Goal: Transaction & Acquisition: Purchase product/service

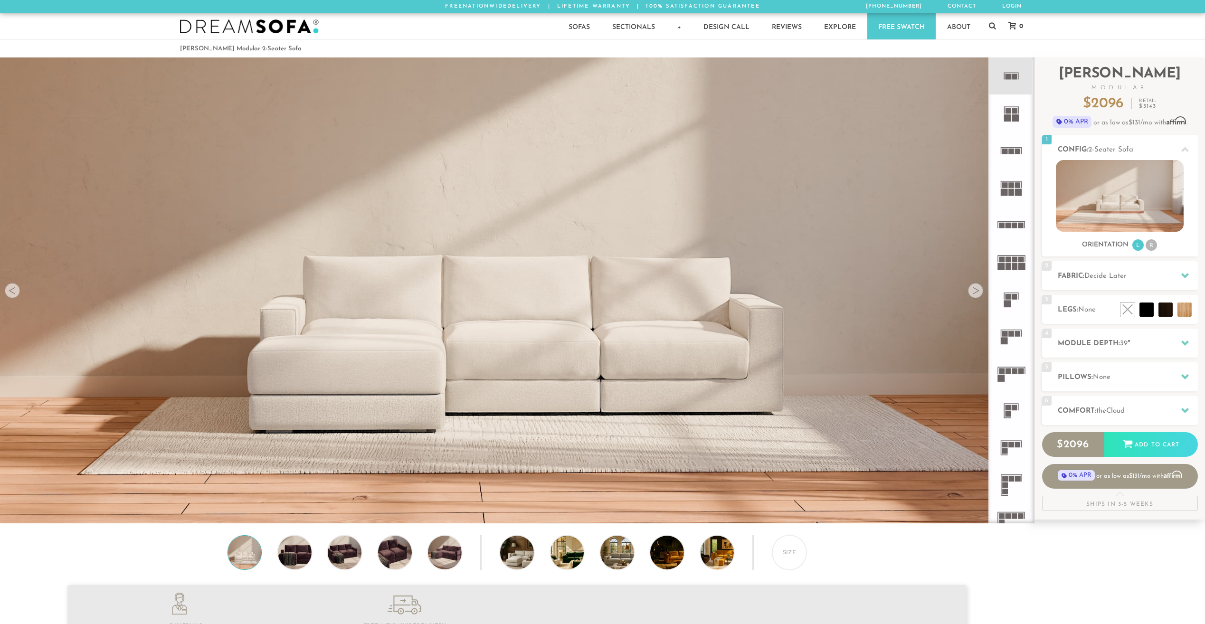
scroll to position [12106, 1198]
click at [1010, 77] on rect at bounding box center [1008, 77] width 6 height 6
click at [1010, 113] on rect at bounding box center [1008, 111] width 6 height 6
click at [1007, 78] on rect at bounding box center [1008, 77] width 6 height 6
click at [1165, 347] on h2 "Module Depth: 39 "" at bounding box center [1127, 343] width 140 height 11
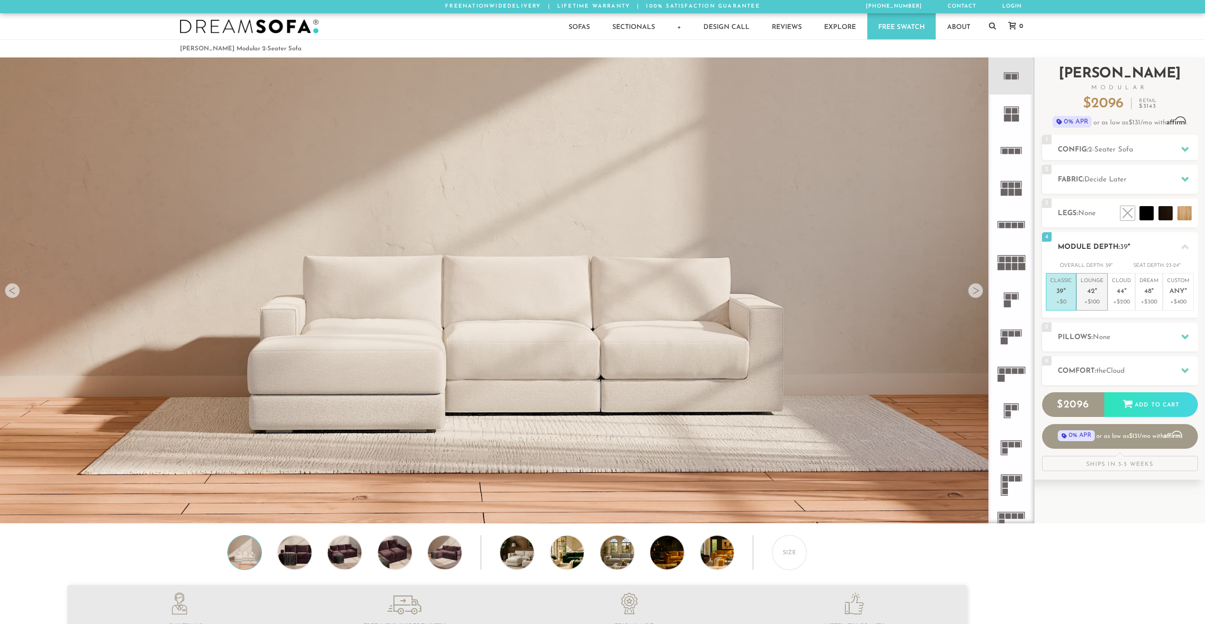
click at [1096, 299] on p "+$100" at bounding box center [1091, 302] width 23 height 9
click at [1181, 374] on icon at bounding box center [1185, 371] width 8 height 8
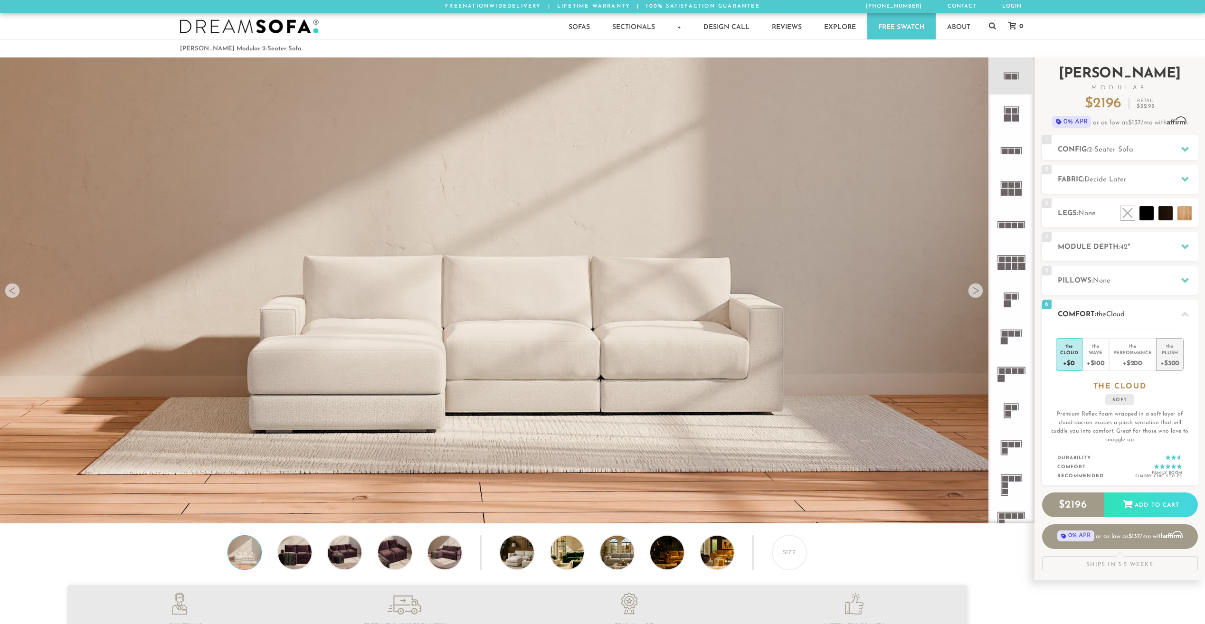
click at [1175, 363] on div "+$300" at bounding box center [1169, 363] width 19 height 14
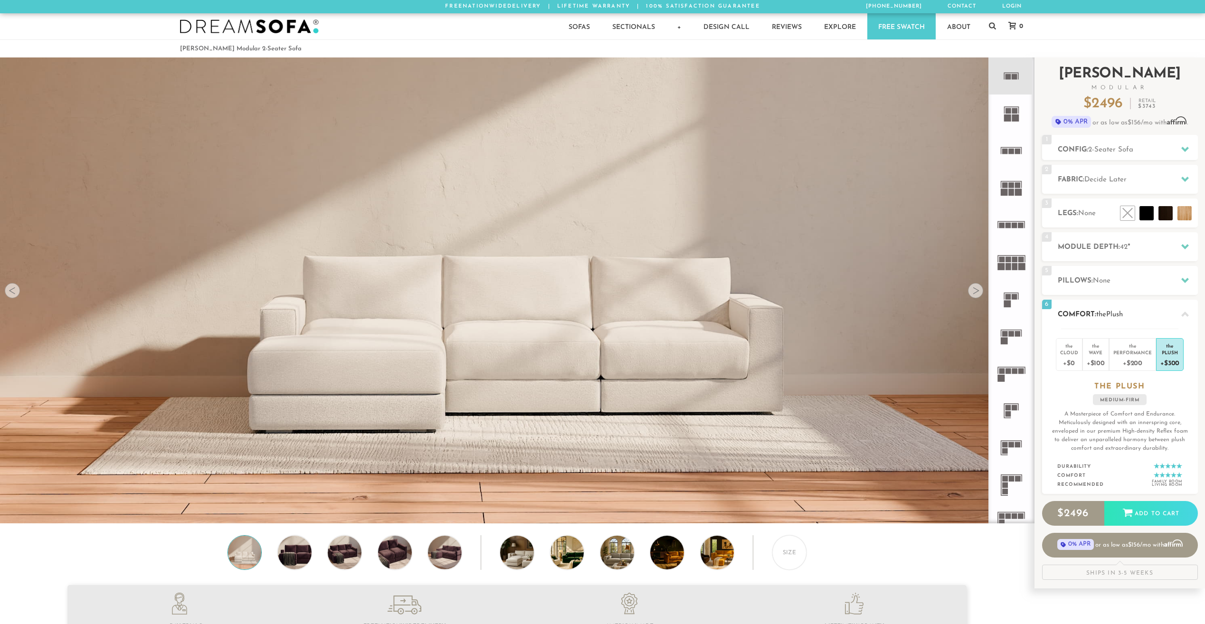
click at [1190, 318] on div at bounding box center [1185, 313] width 20 height 19
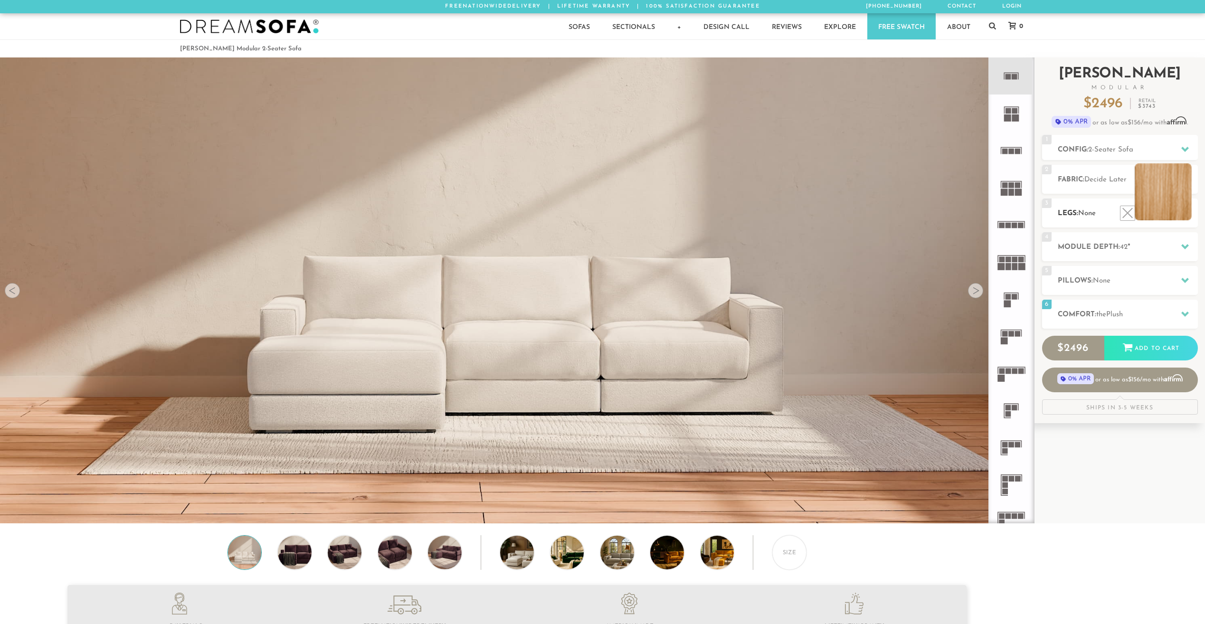
click at [1179, 206] on li at bounding box center [1162, 191] width 57 height 57
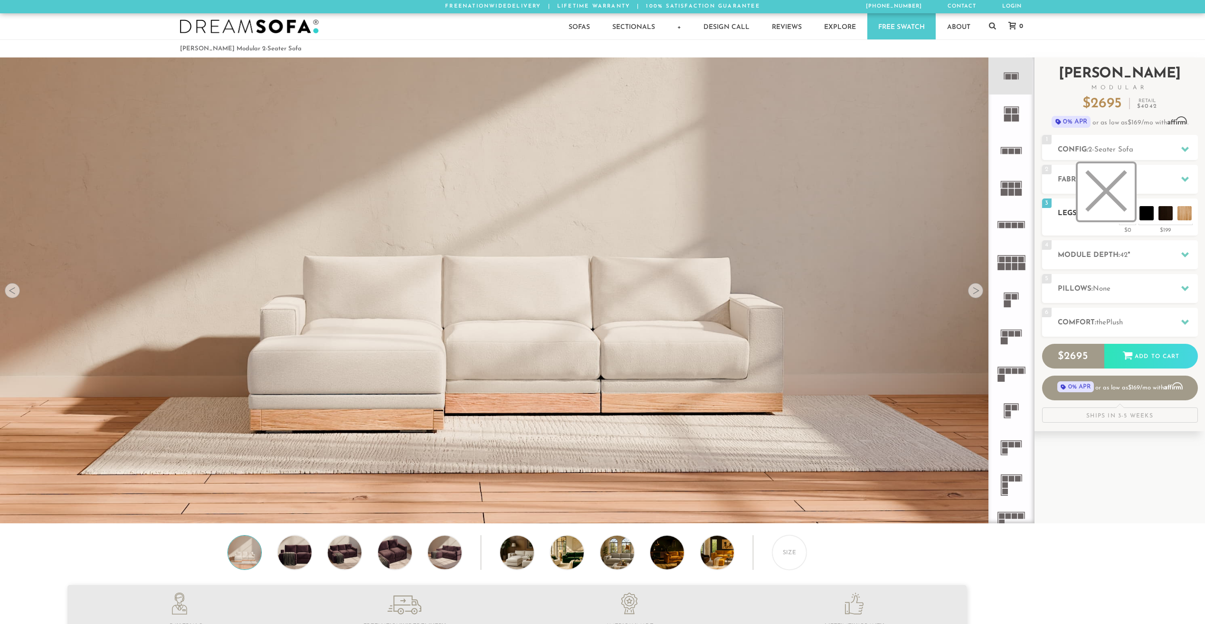
click at [1126, 215] on li at bounding box center [1105, 191] width 57 height 57
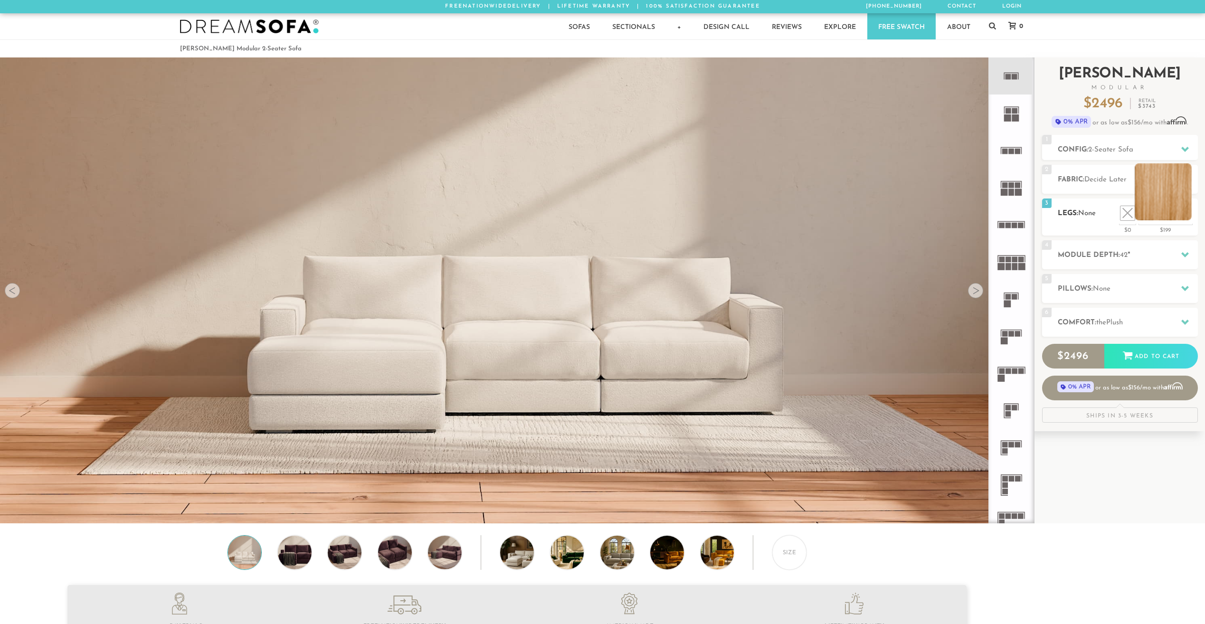
click at [1188, 217] on li at bounding box center [1162, 191] width 57 height 57
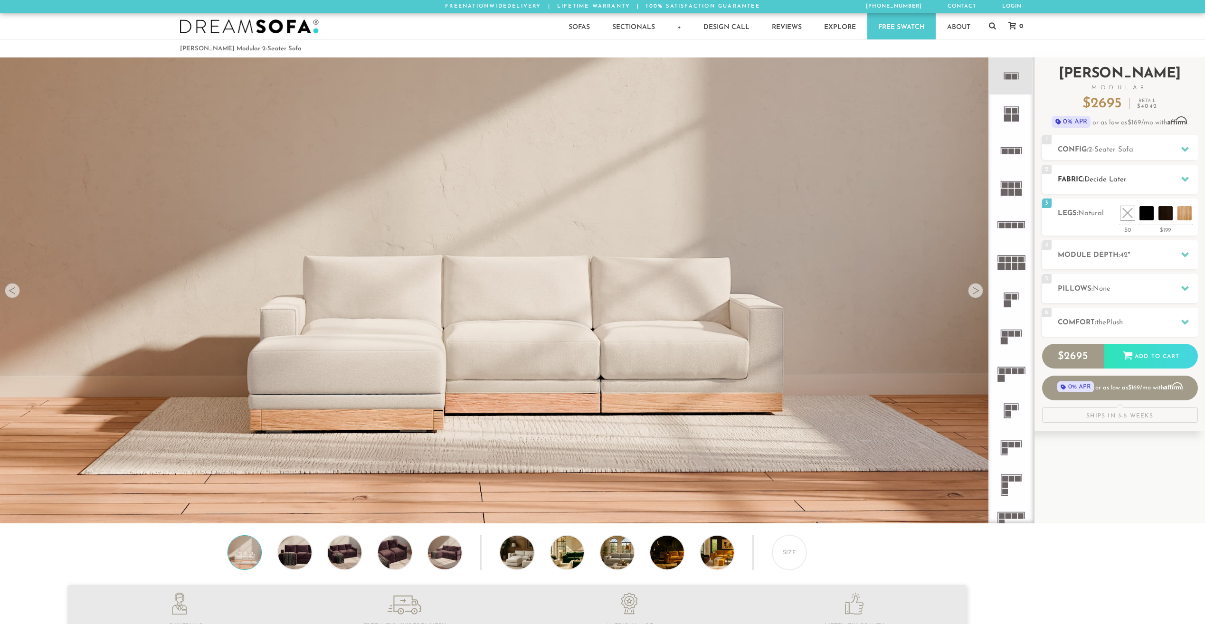
click at [1183, 179] on icon at bounding box center [1185, 179] width 8 height 5
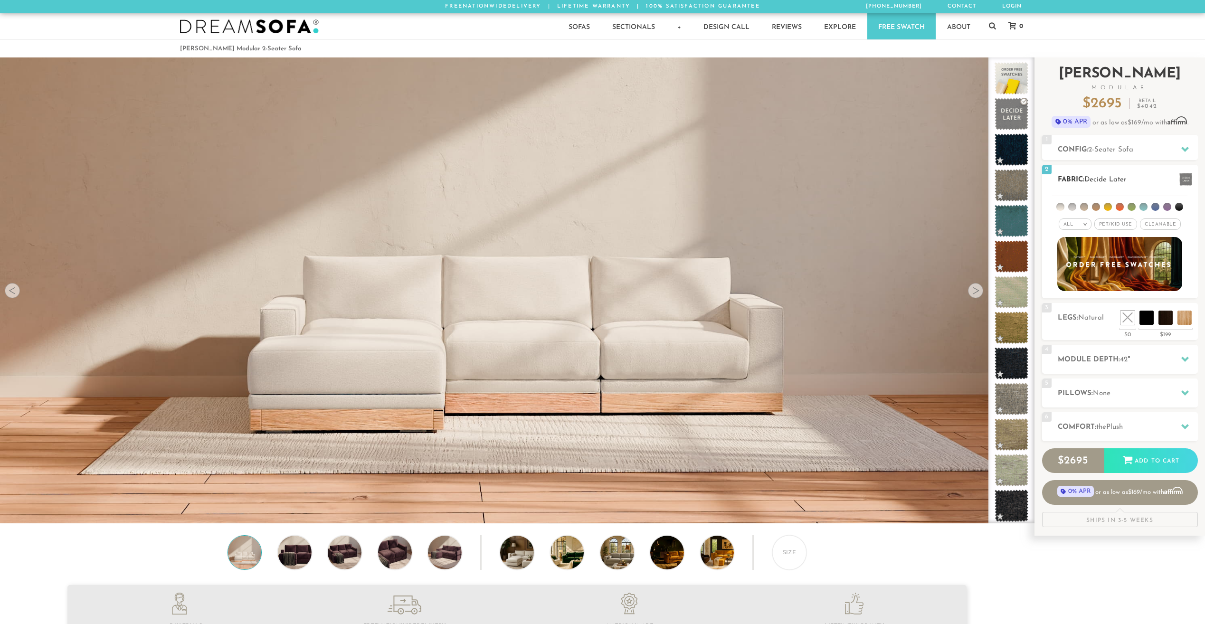
click at [1107, 207] on li at bounding box center [1108, 207] width 8 height 8
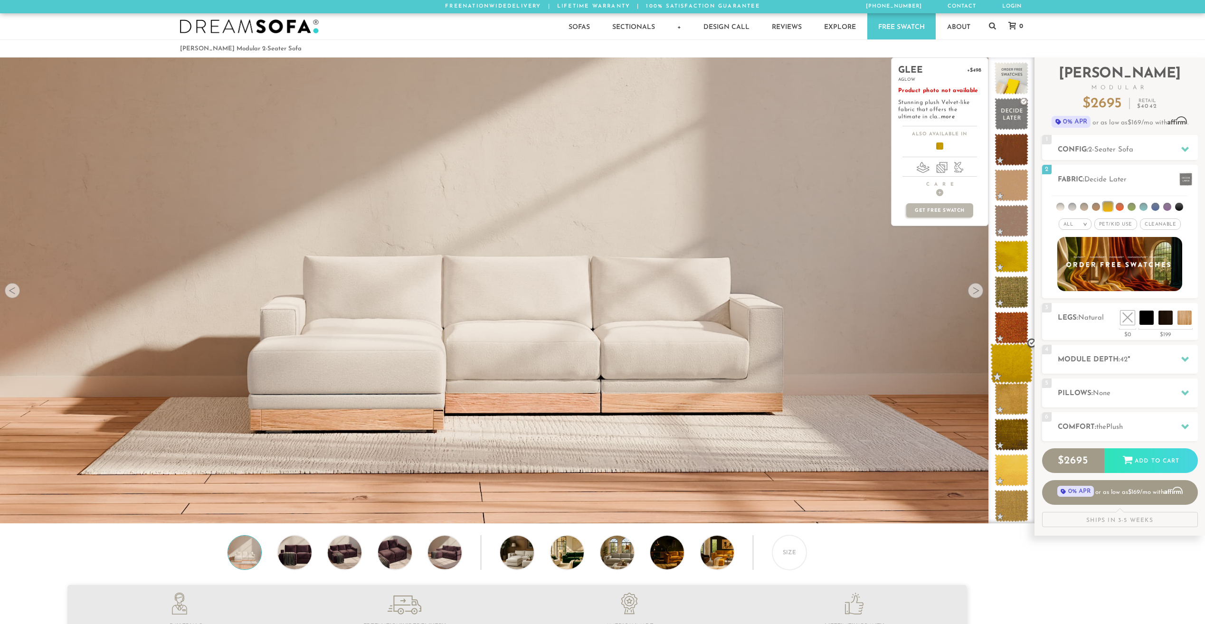
click at [1013, 359] on span at bounding box center [1011, 363] width 42 height 40
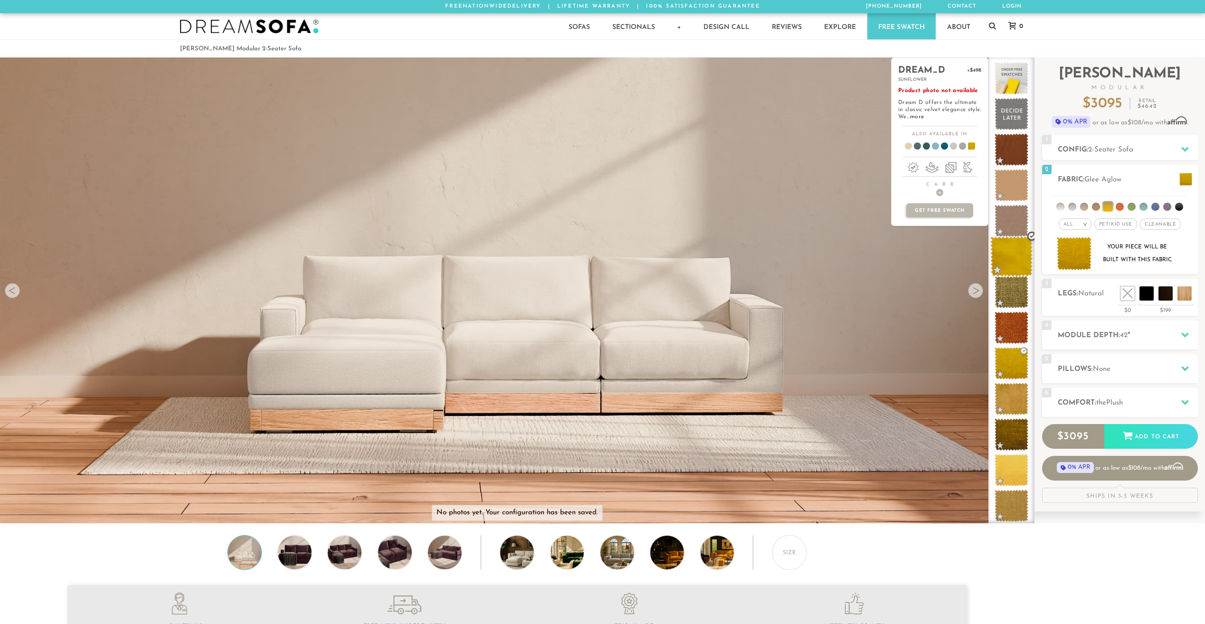
click at [1011, 256] on span at bounding box center [1011, 256] width 42 height 40
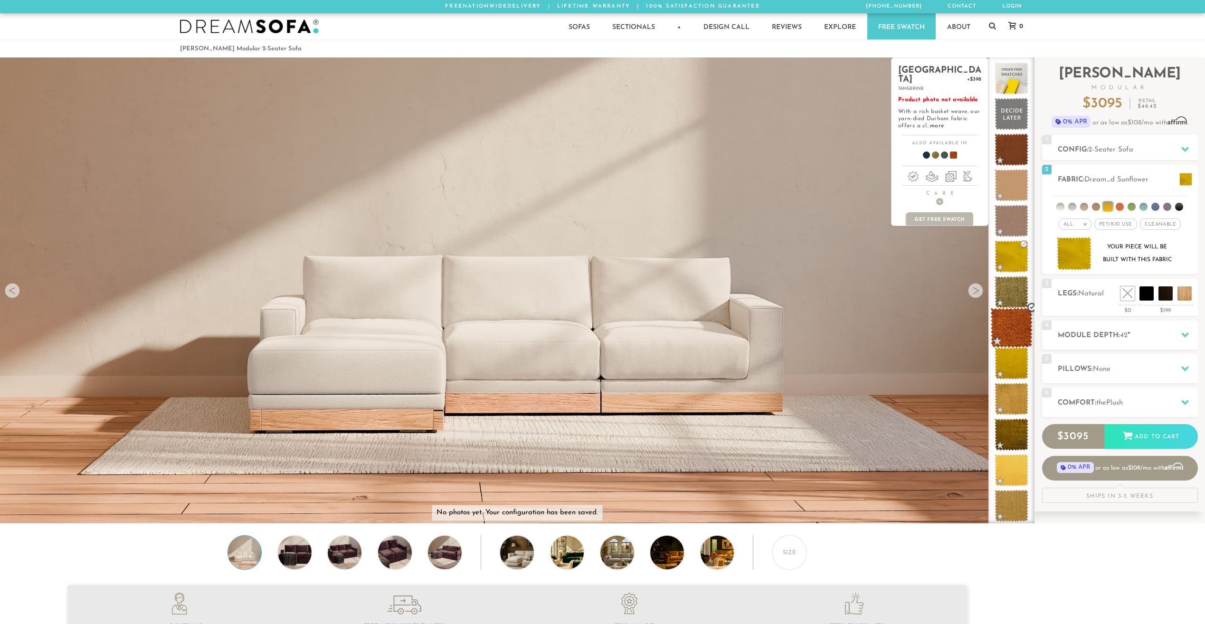
click at [1012, 327] on span at bounding box center [1011, 328] width 42 height 40
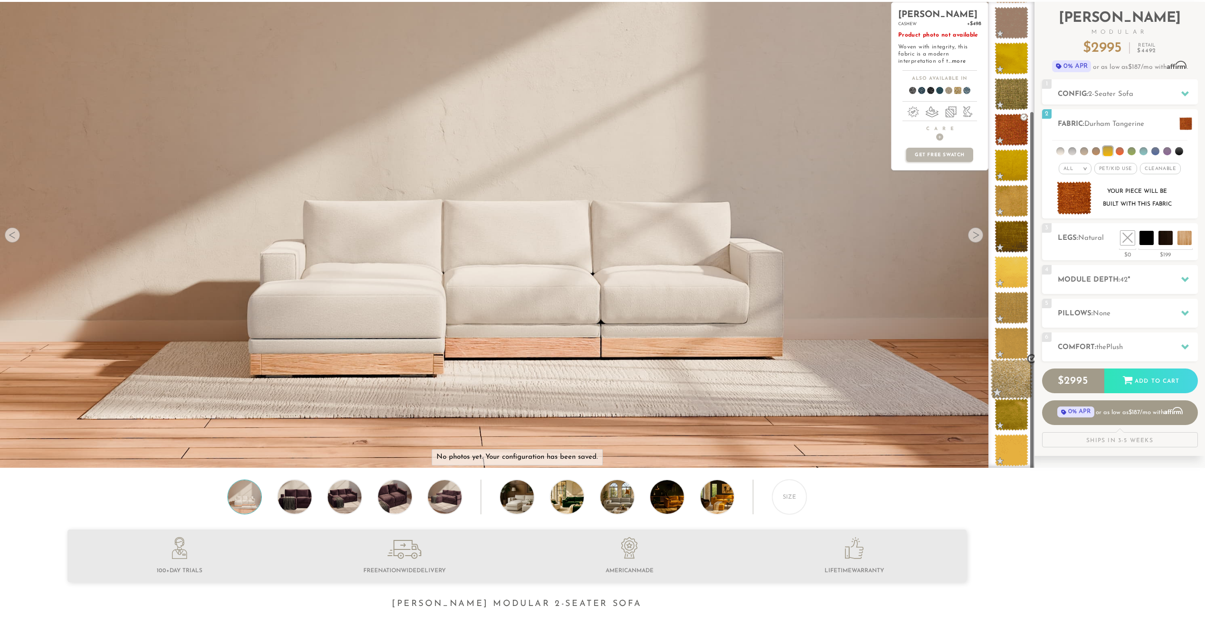
scroll to position [142, 0]
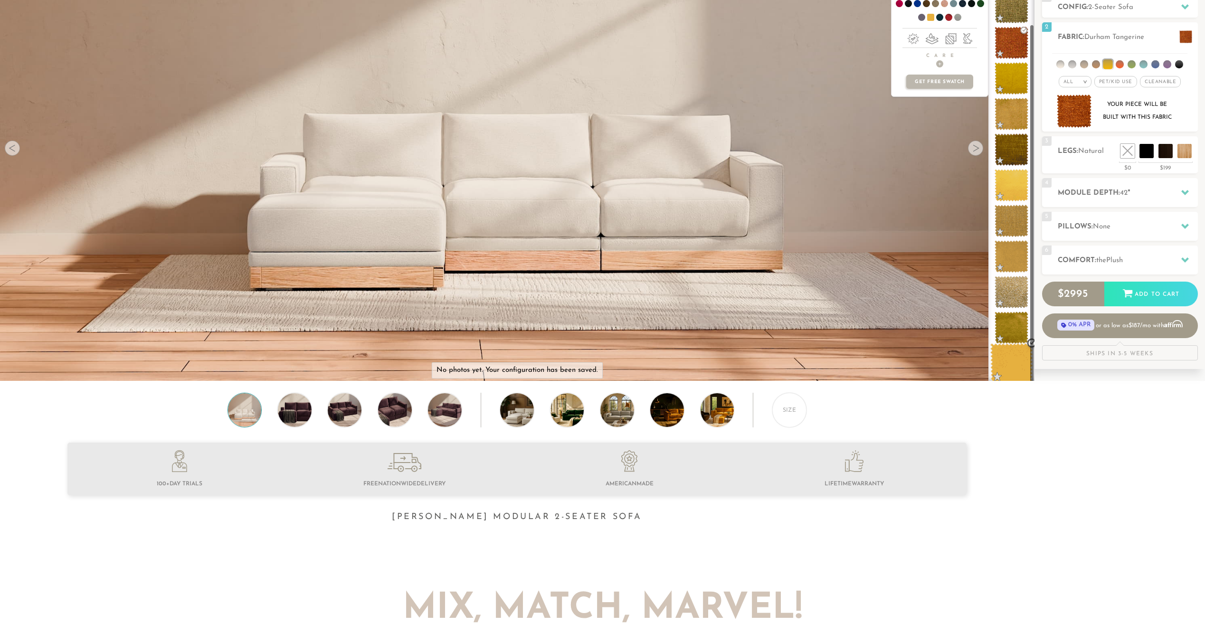
click at [1014, 366] on span at bounding box center [1011, 363] width 42 height 40
click at [1006, 364] on span at bounding box center [1011, 363] width 42 height 40
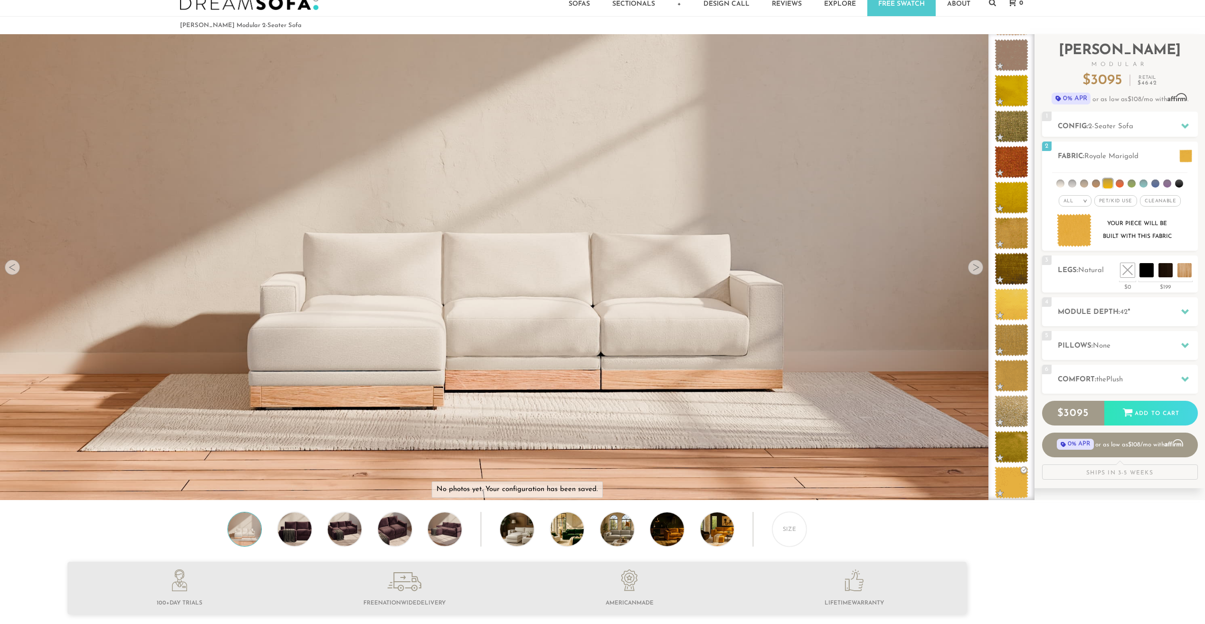
scroll to position [0, 0]
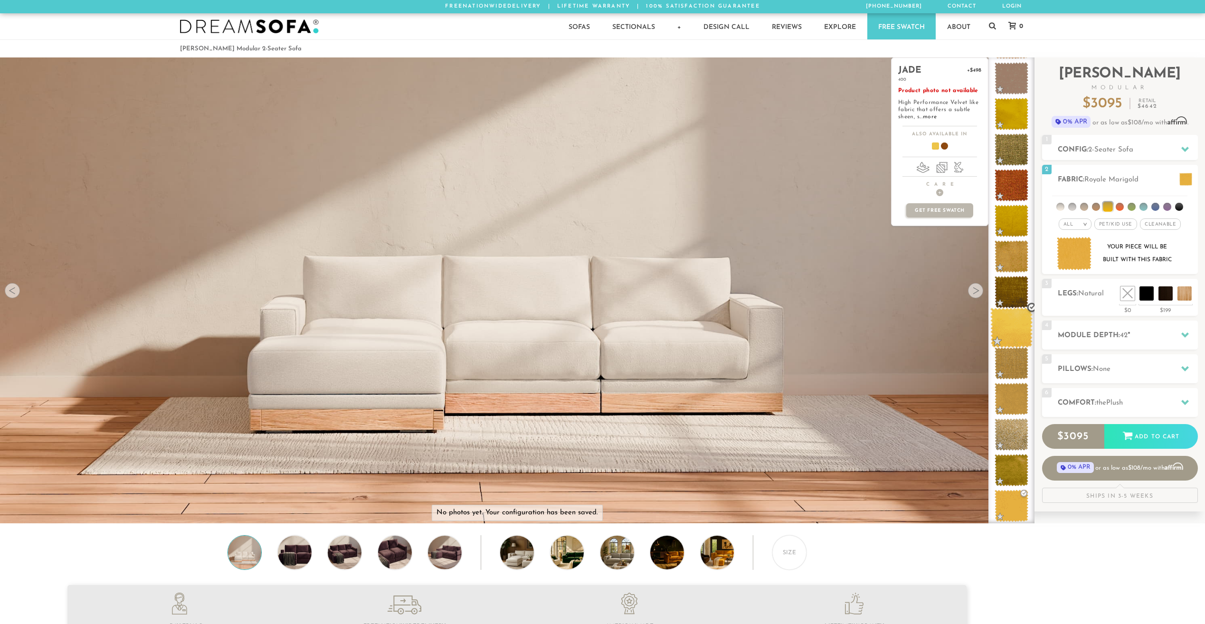
click at [1011, 329] on span at bounding box center [1011, 328] width 42 height 40
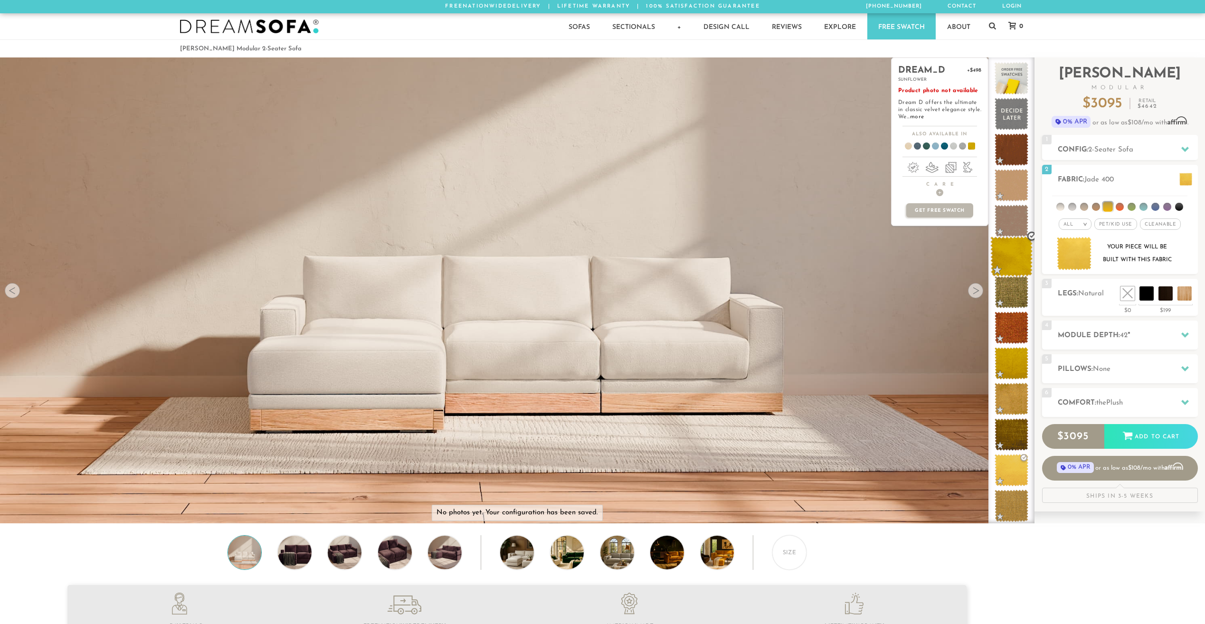
click at [1011, 259] on span at bounding box center [1011, 256] width 42 height 40
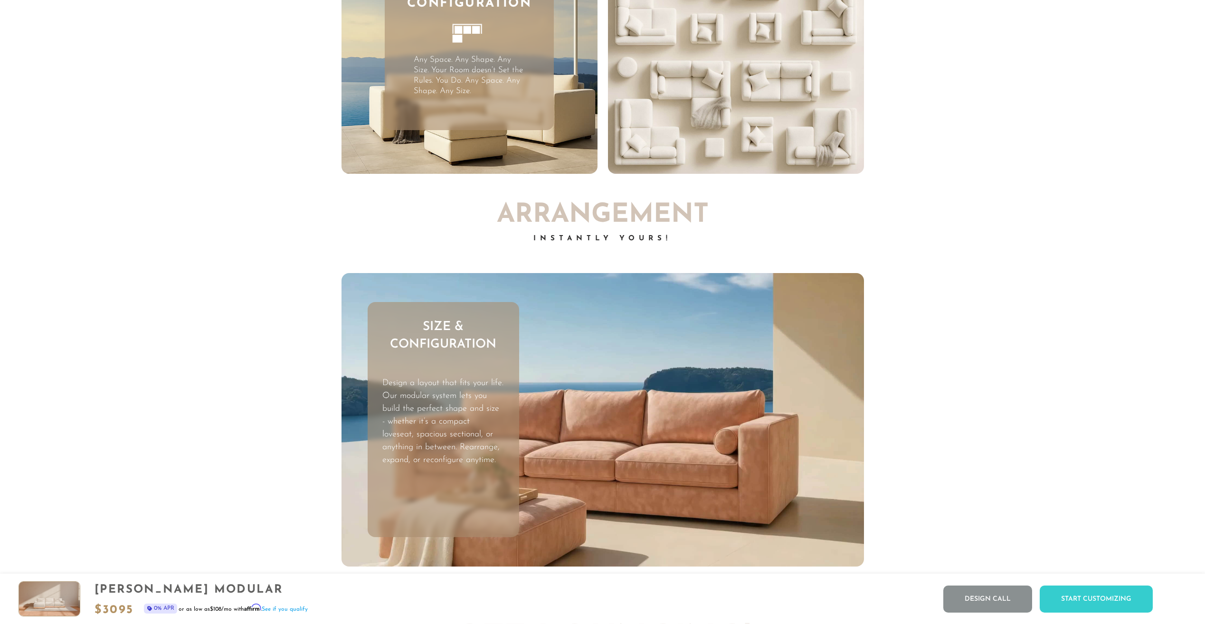
scroll to position [3588, 0]
click at [596, 350] on video "Your browser does not support HTML5 video." at bounding box center [602, 421] width 522 height 294
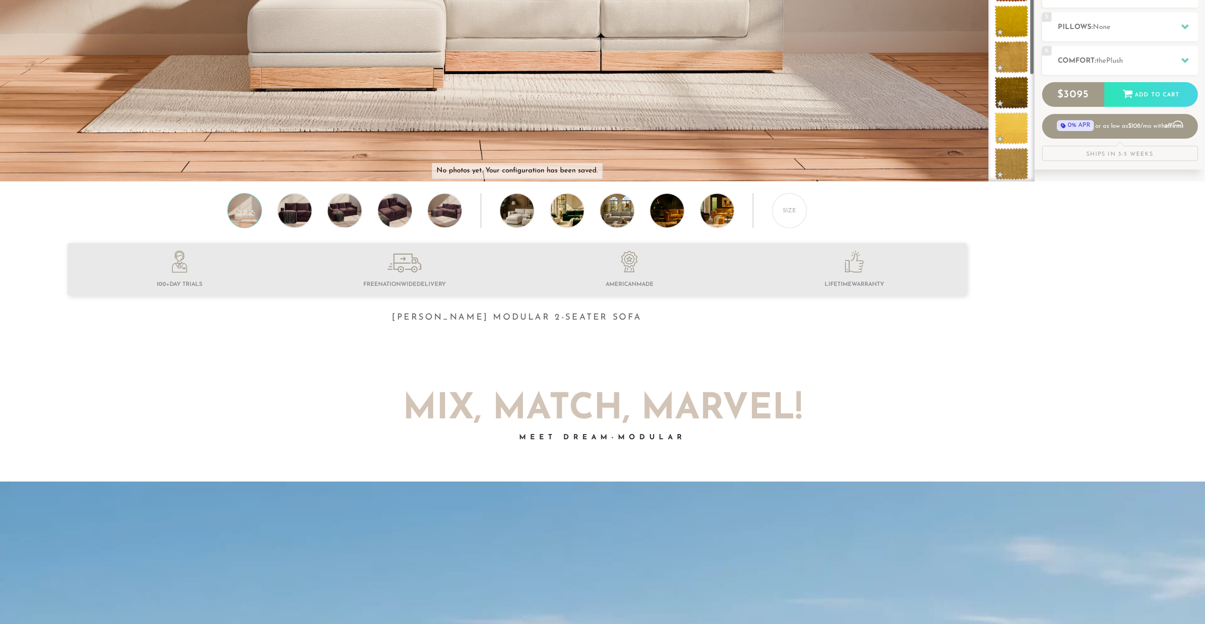
scroll to position [344, 0]
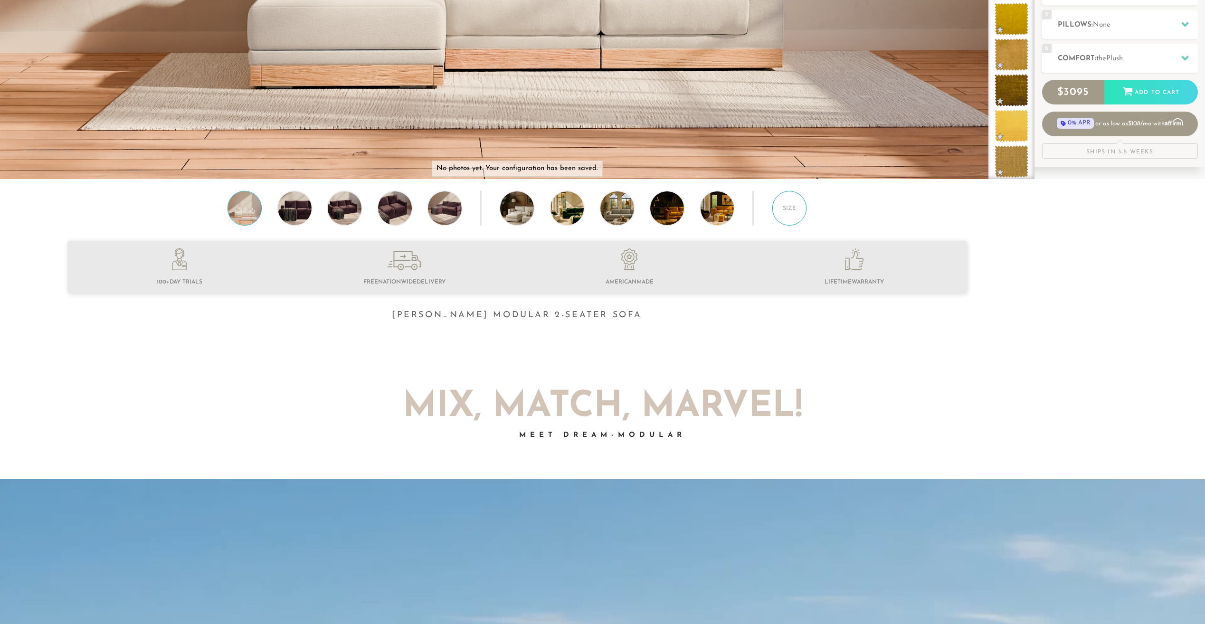
click at [792, 213] on div "Size" at bounding box center [789, 208] width 35 height 35
click at [793, 206] on div "Size" at bounding box center [789, 208] width 35 height 35
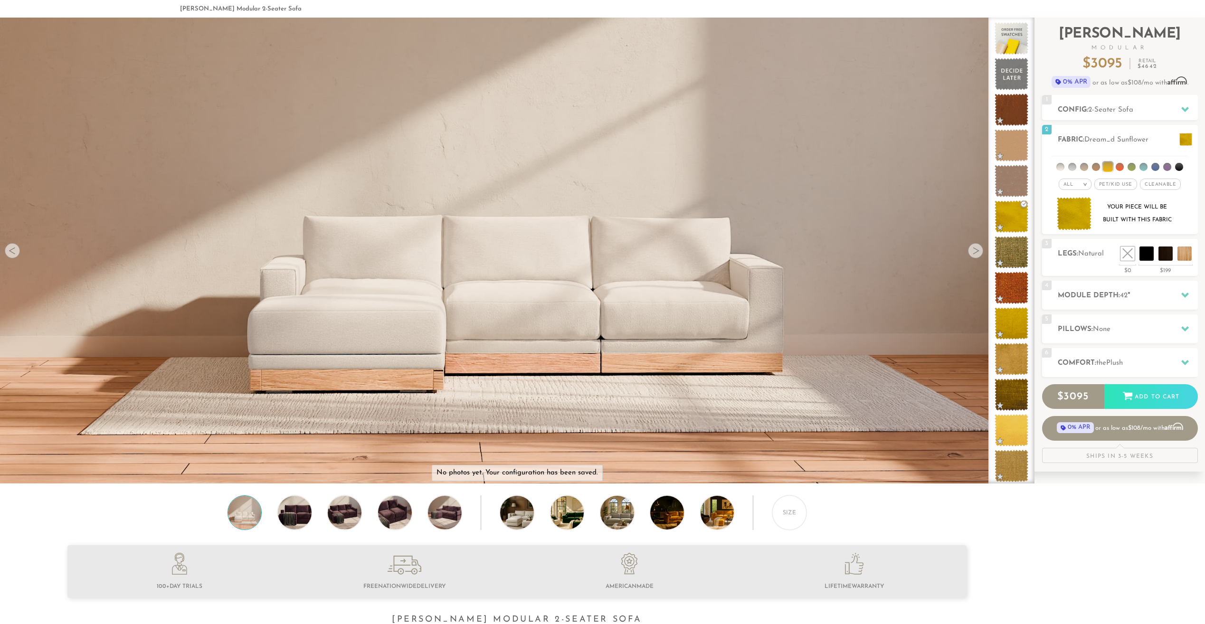
scroll to position [39, 0]
click at [972, 259] on div at bounding box center [975, 251] width 15 height 15
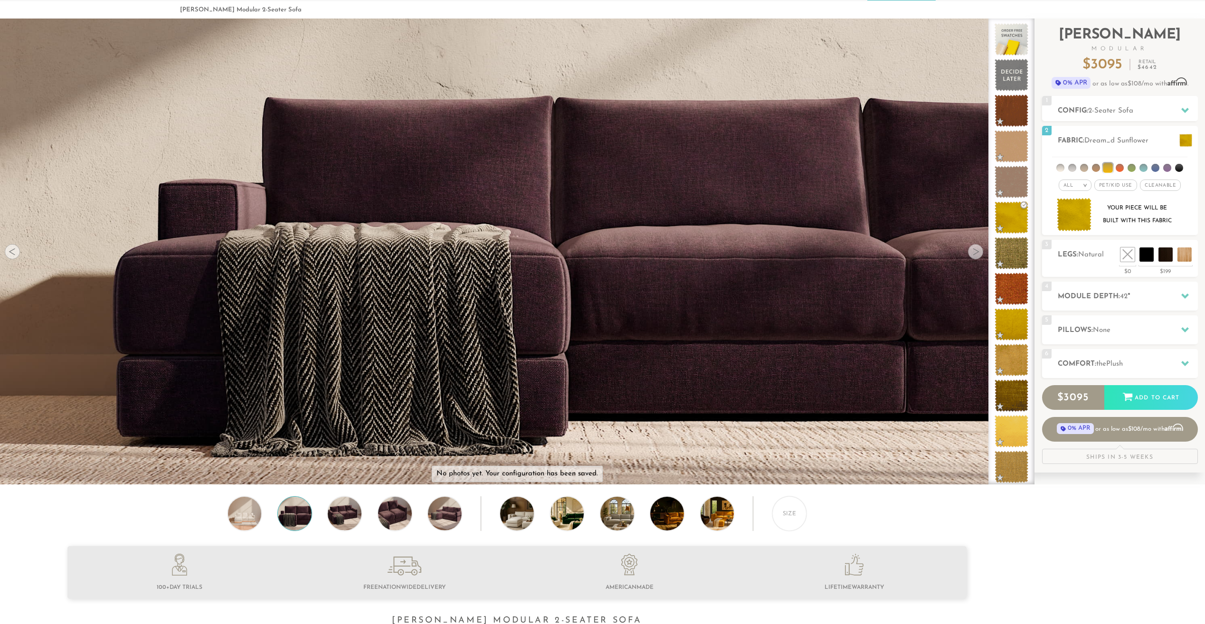
click at [973, 255] on div at bounding box center [975, 251] width 15 height 15
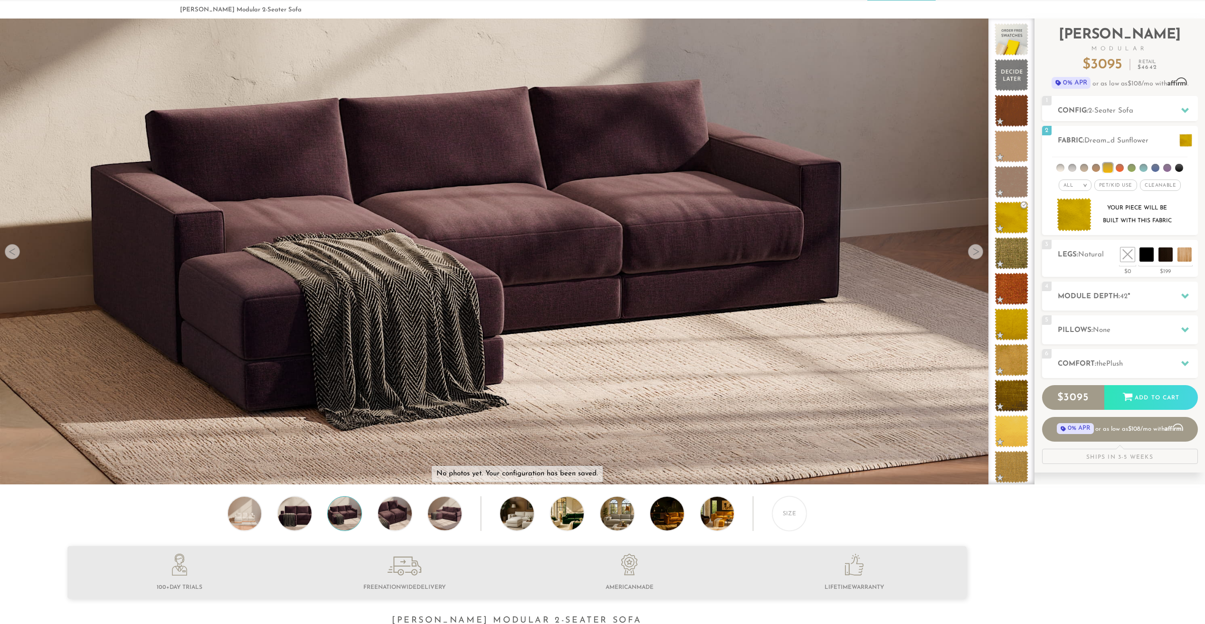
click at [970, 252] on div at bounding box center [975, 251] width 15 height 15
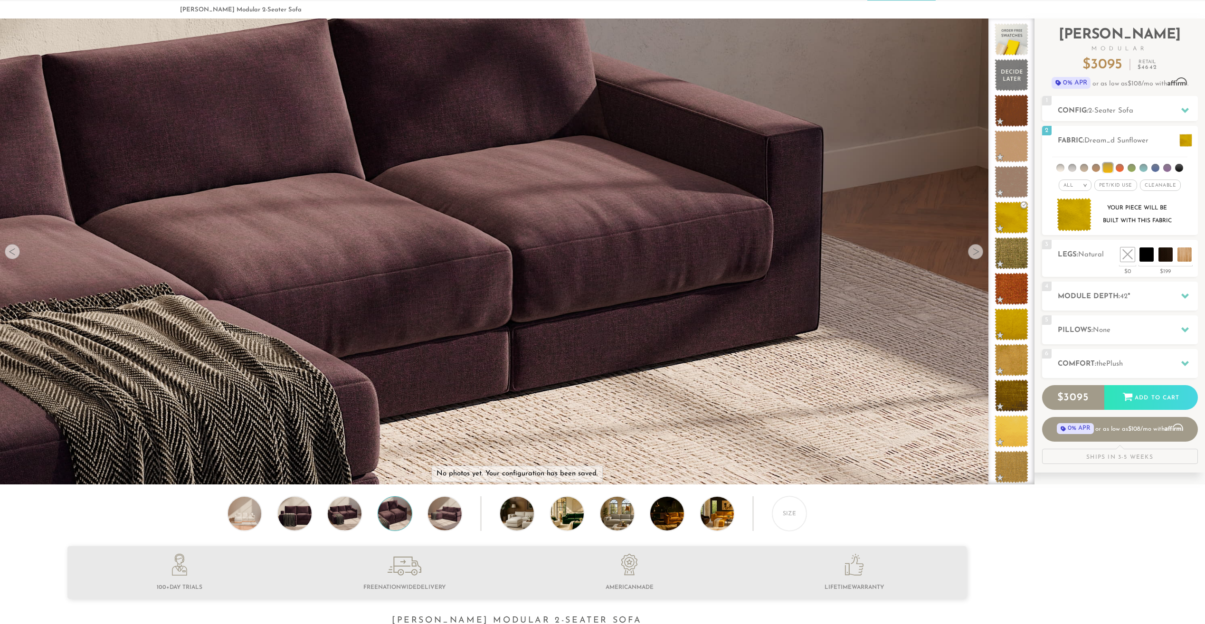
click at [971, 252] on div at bounding box center [975, 251] width 15 height 15
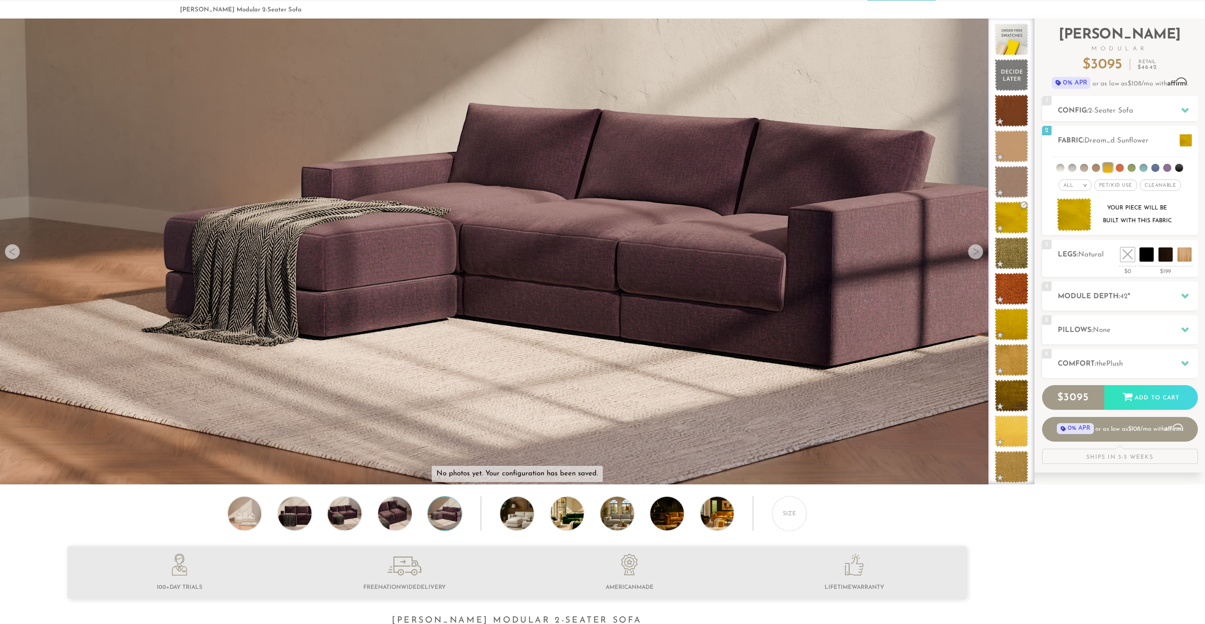
click at [975, 252] on div at bounding box center [975, 251] width 15 height 15
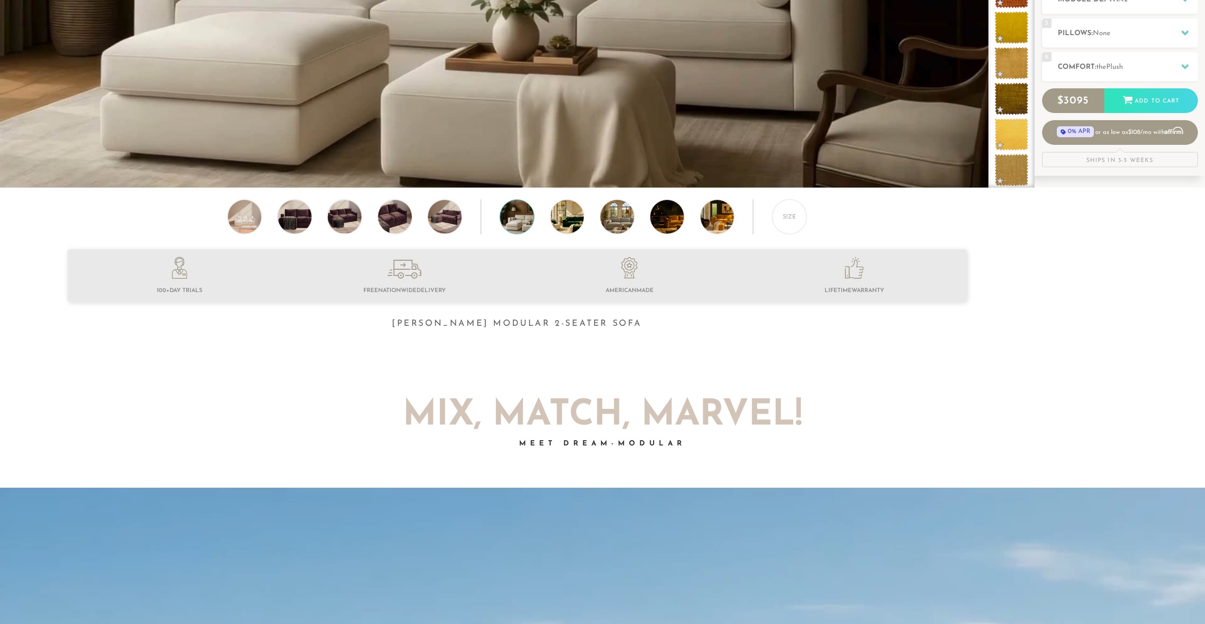
scroll to position [336, 0]
click at [783, 220] on div "Size" at bounding box center [789, 216] width 35 height 35
click at [791, 222] on div "Size" at bounding box center [789, 216] width 35 height 35
click at [712, 216] on img at bounding box center [730, 216] width 60 height 34
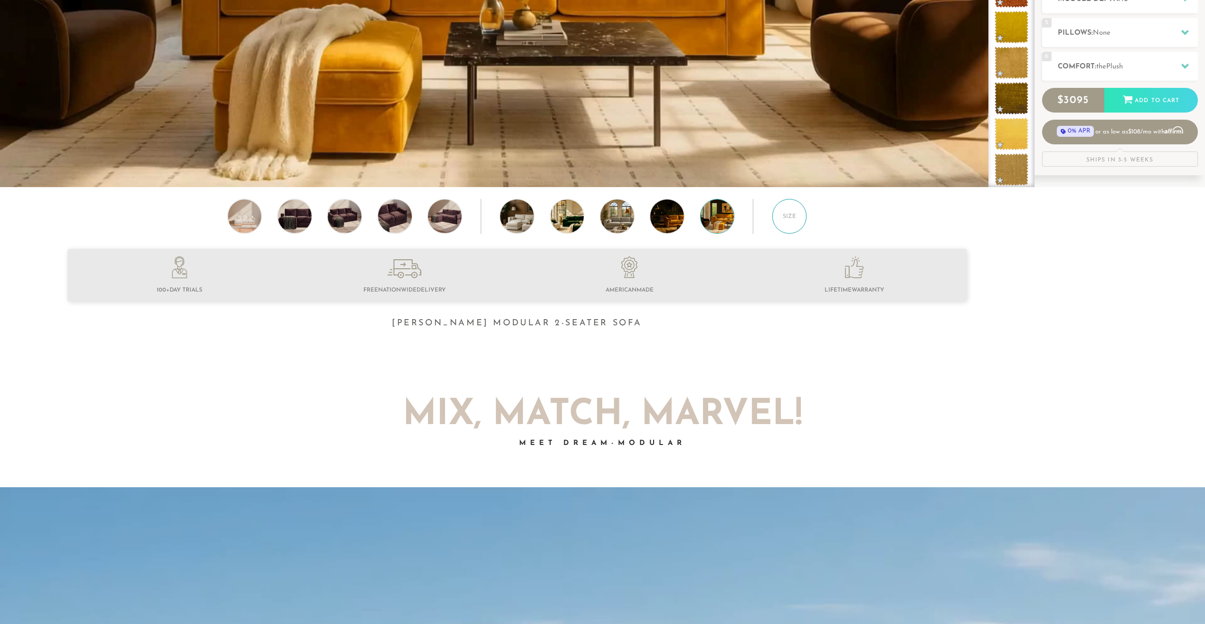
click at [786, 222] on div "Size" at bounding box center [789, 216] width 35 height 35
click at [787, 223] on div "Size" at bounding box center [789, 216] width 35 height 35
click at [787, 224] on div "Size" at bounding box center [789, 216] width 35 height 35
click at [789, 223] on div "Size" at bounding box center [789, 216] width 35 height 35
click at [795, 222] on div "Size" at bounding box center [789, 216] width 35 height 35
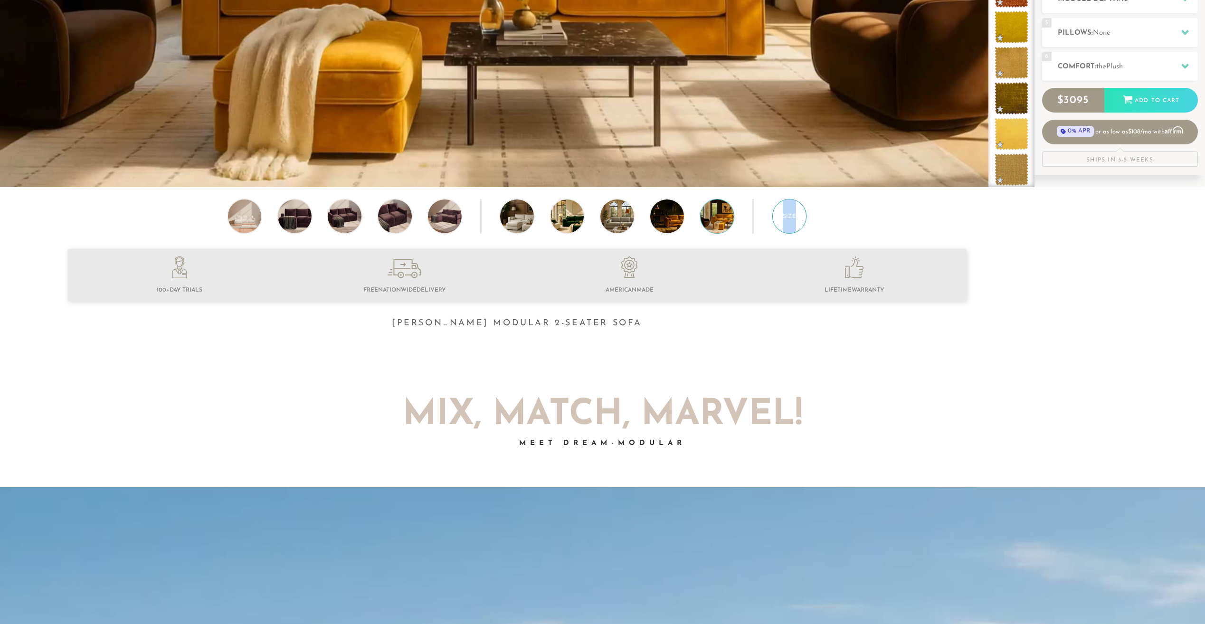
drag, startPoint x: 799, startPoint y: 220, endPoint x: 775, endPoint y: 217, distance: 24.4
click at [775, 217] on div "Size" at bounding box center [789, 216] width 35 height 35
click at [1019, 264] on div at bounding box center [517, 297] width 1034 height 97
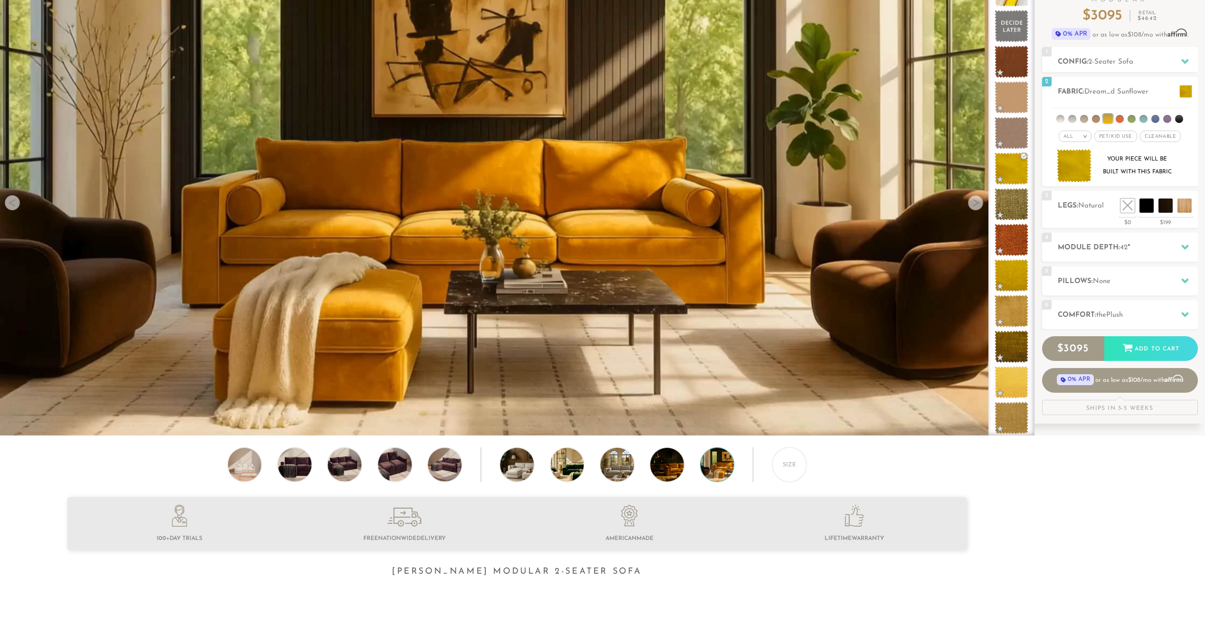
scroll to position [0, 0]
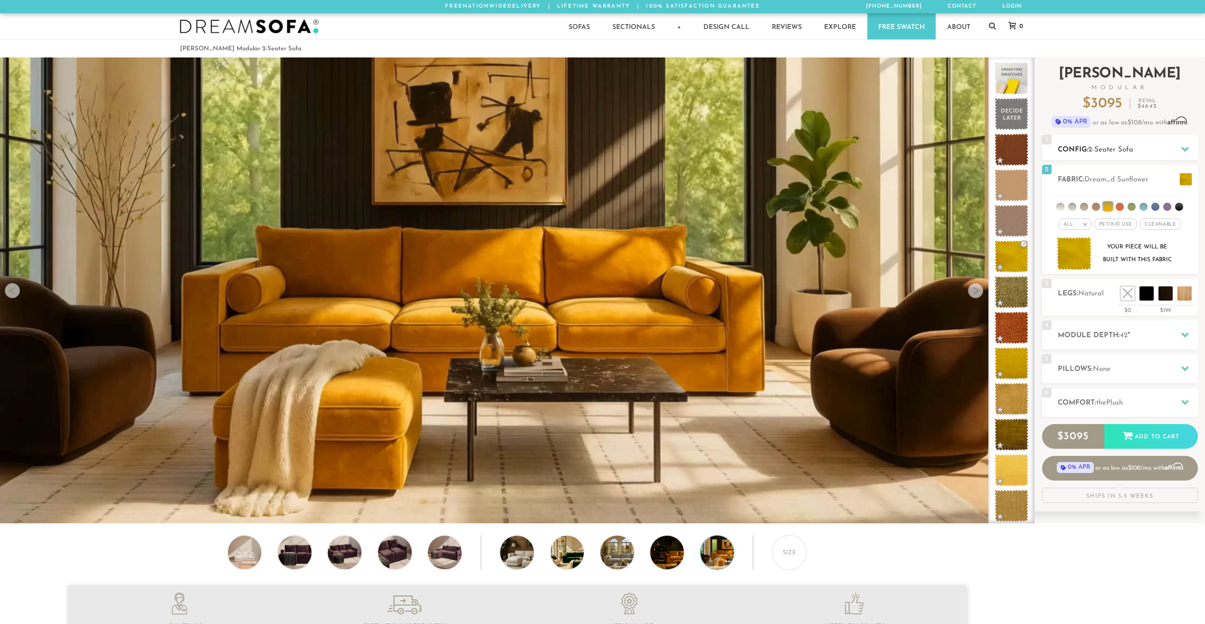
click at [1175, 147] on div at bounding box center [1185, 149] width 20 height 19
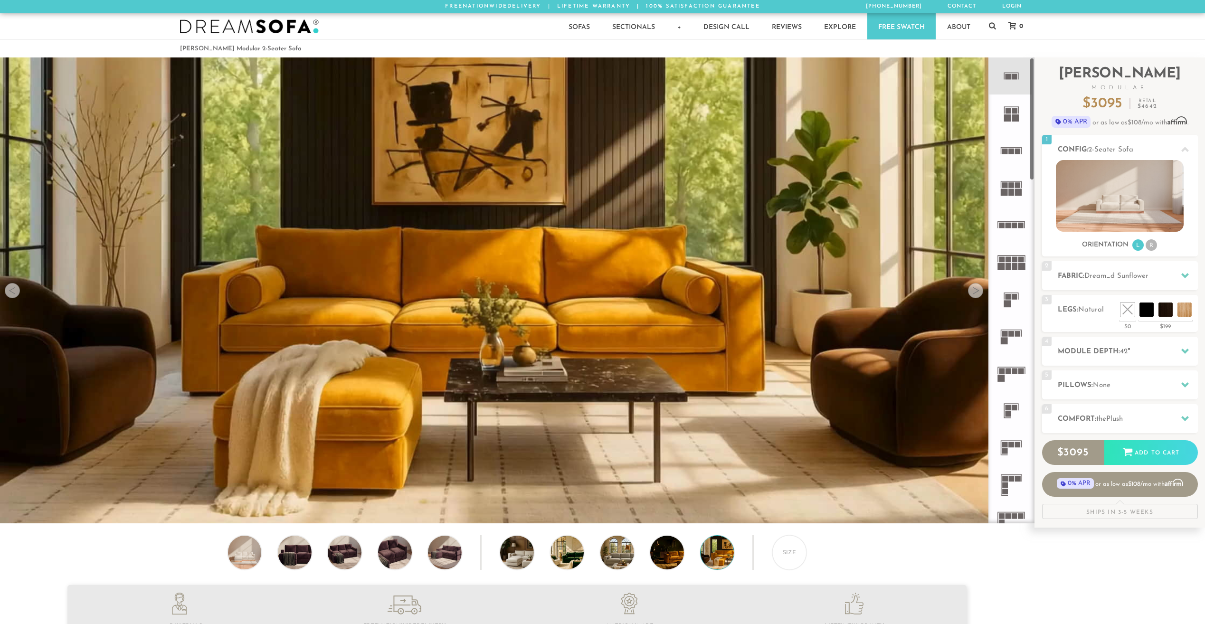
click at [985, 553] on div "Size" at bounding box center [517, 554] width 1034 height 39
click at [1012, 115] on icon at bounding box center [1010, 112] width 37 height 37
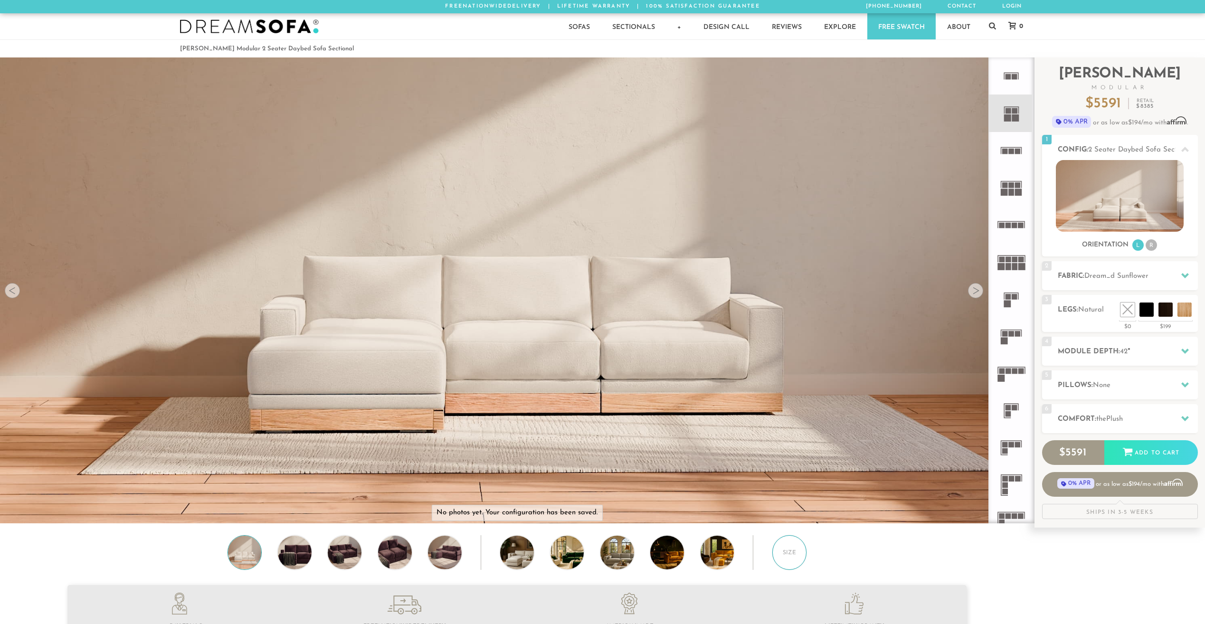
click at [791, 554] on div "Size" at bounding box center [789, 552] width 35 height 35
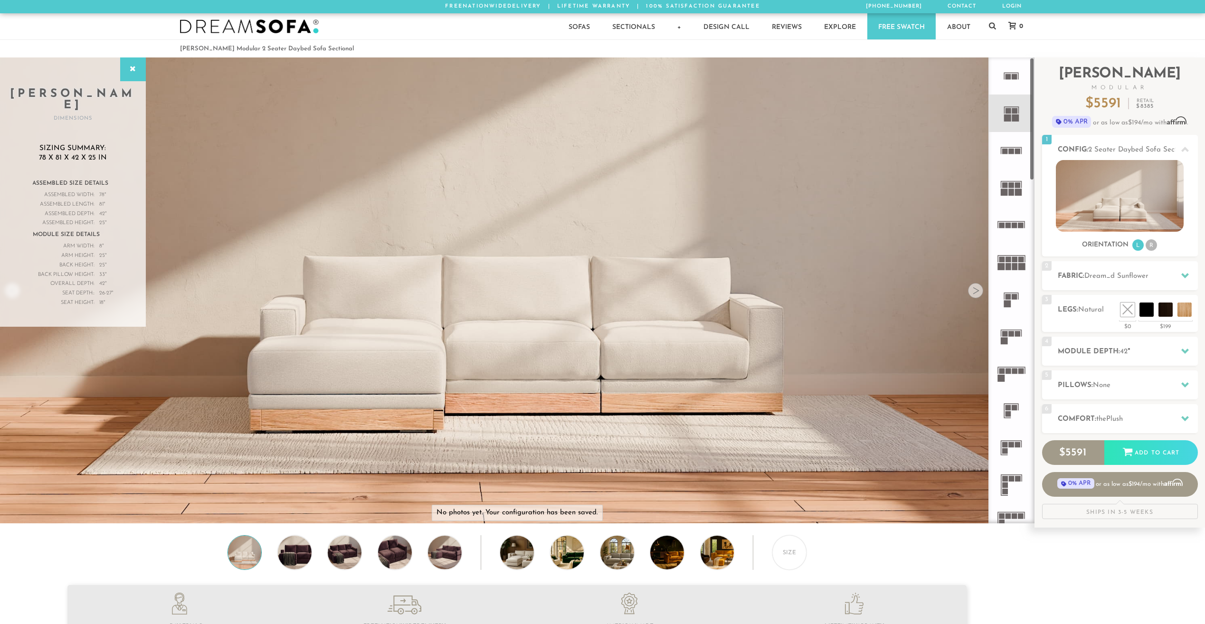
click at [1012, 79] on rect at bounding box center [1014, 77] width 6 height 6
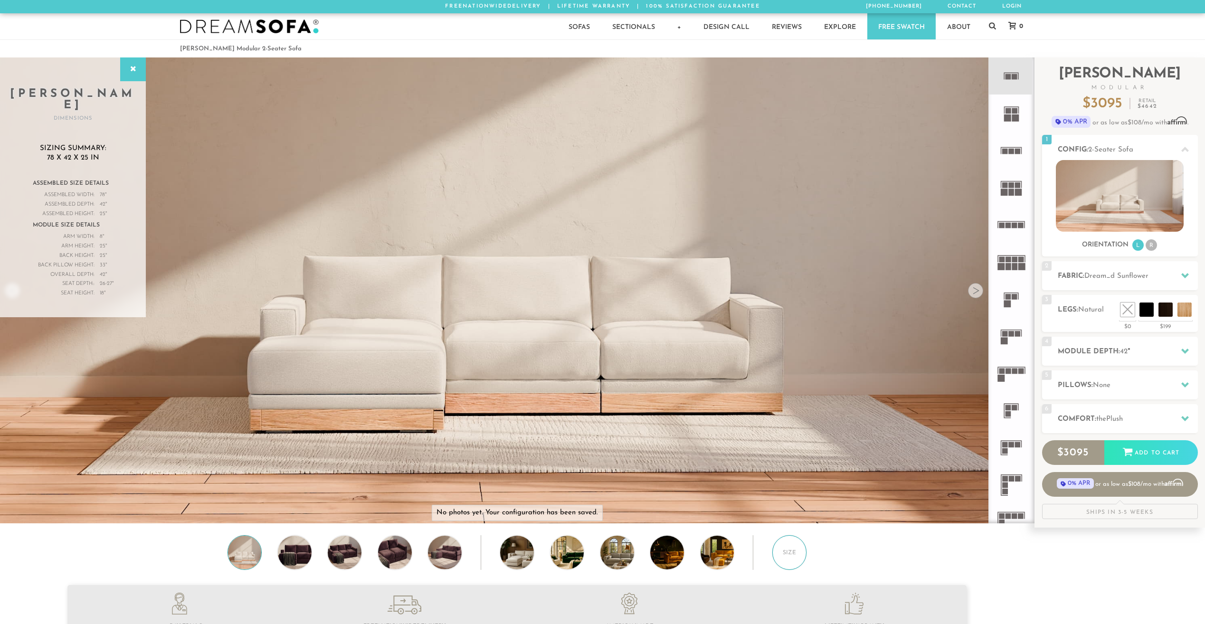
click at [786, 559] on div "Size" at bounding box center [789, 552] width 35 height 35
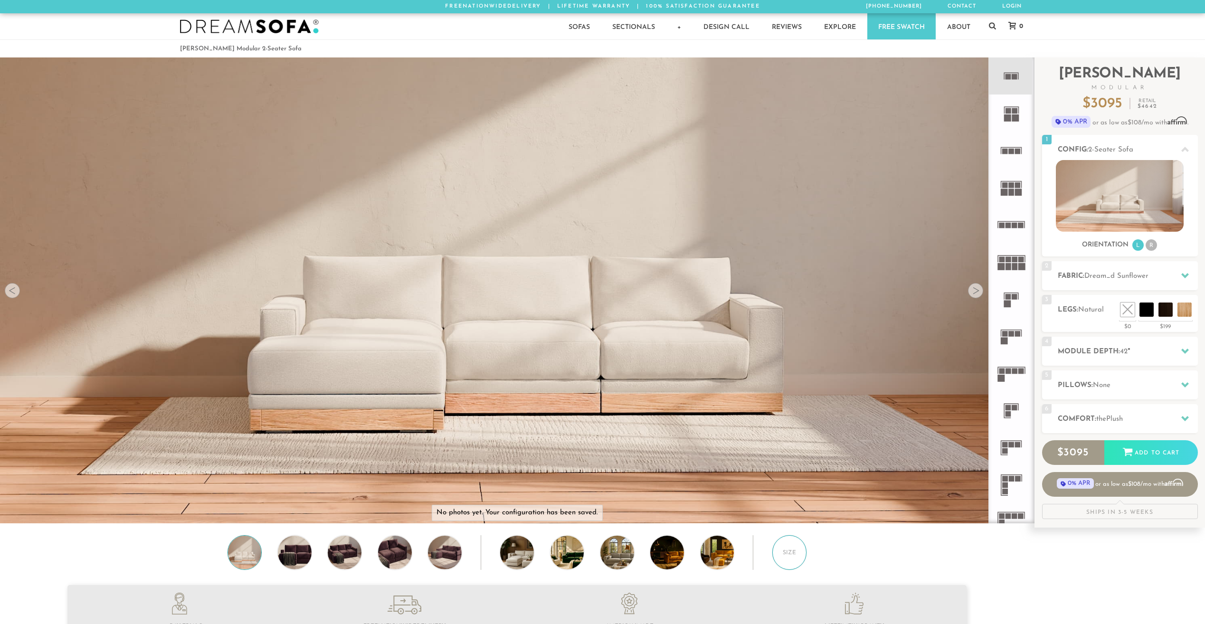
click at [787, 557] on div "Size" at bounding box center [789, 552] width 35 height 35
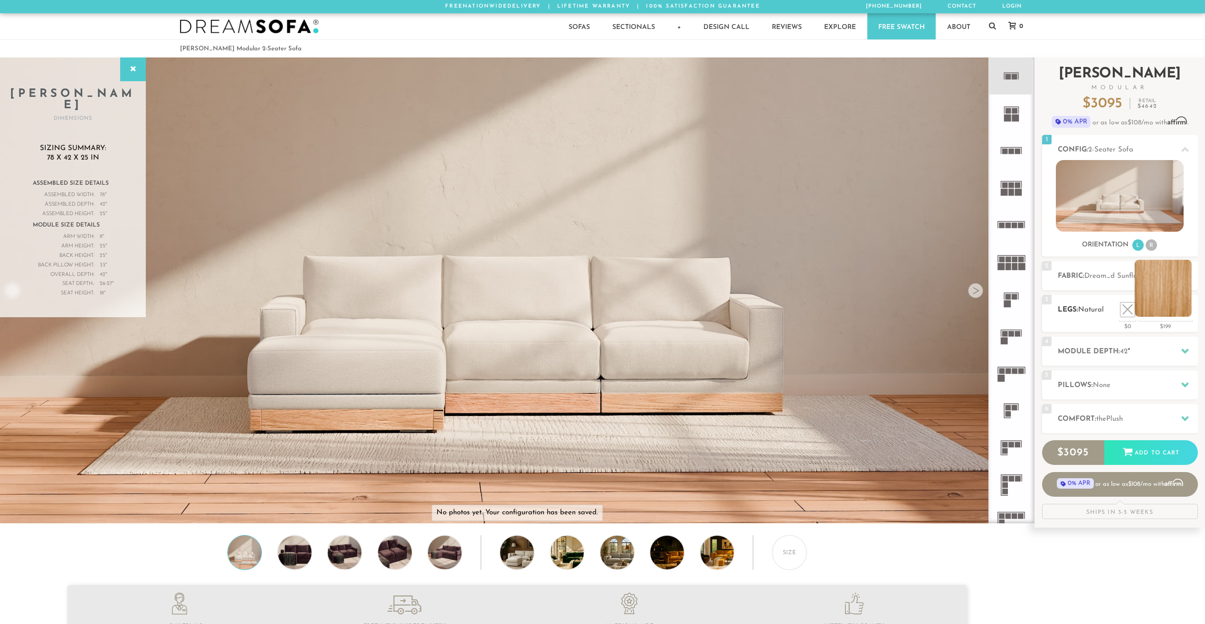
click at [1184, 315] on li at bounding box center [1162, 288] width 57 height 57
click at [1129, 313] on li at bounding box center [1105, 288] width 57 height 57
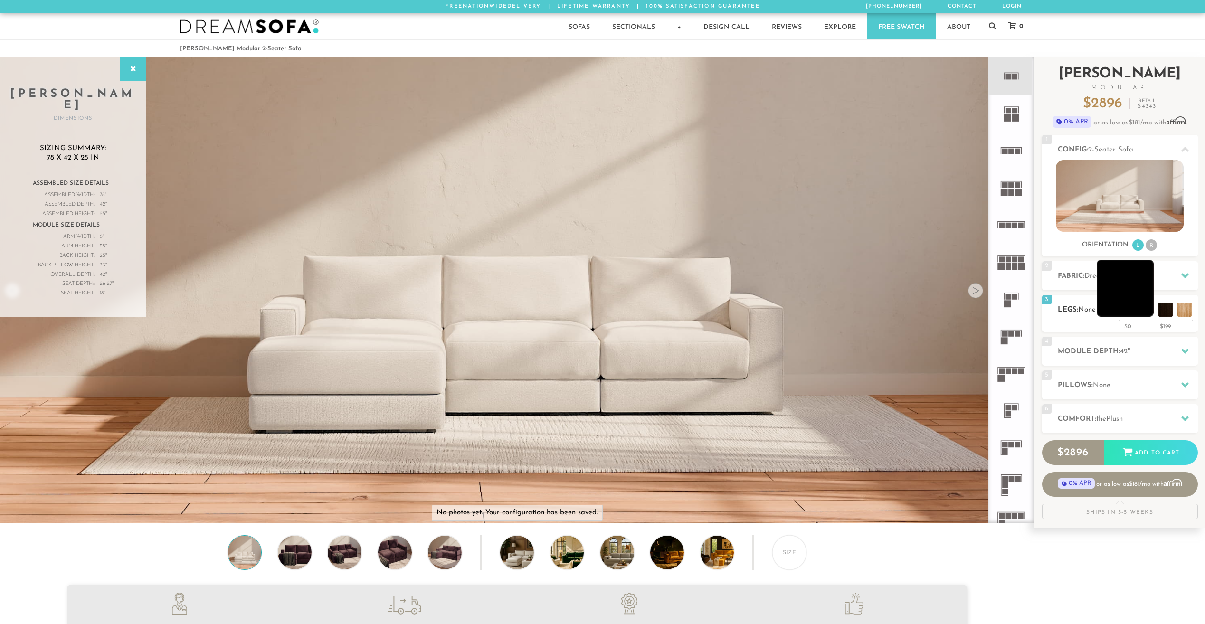
click at [1148, 311] on li at bounding box center [1124, 288] width 57 height 57
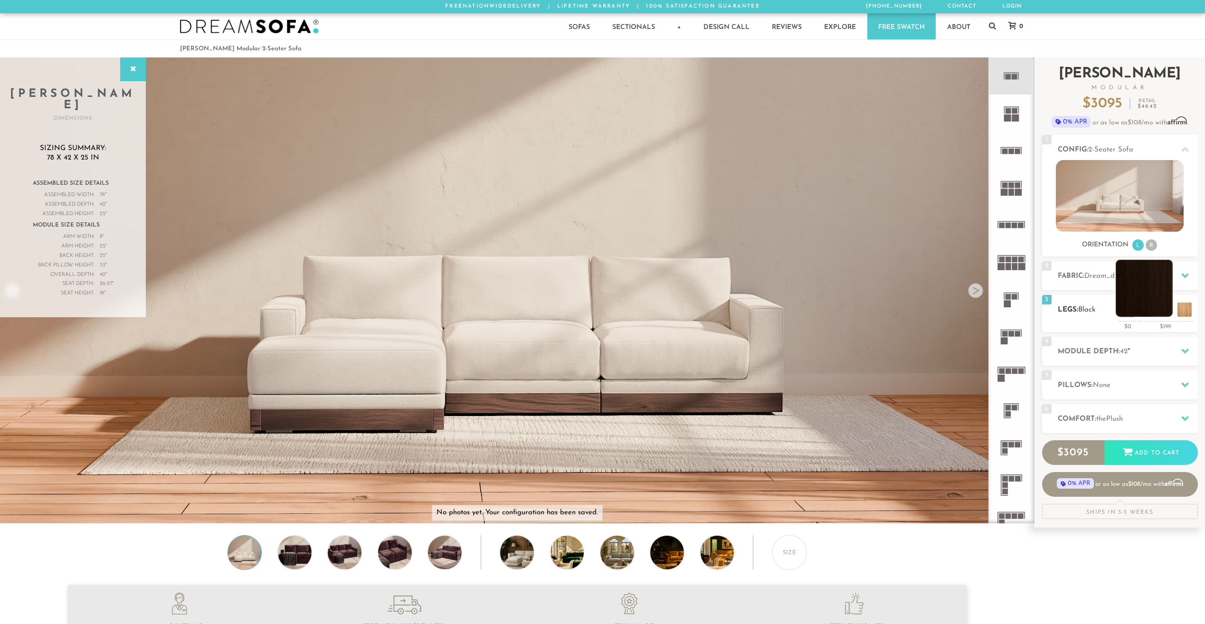
click at [1164, 312] on li at bounding box center [1143, 288] width 57 height 57
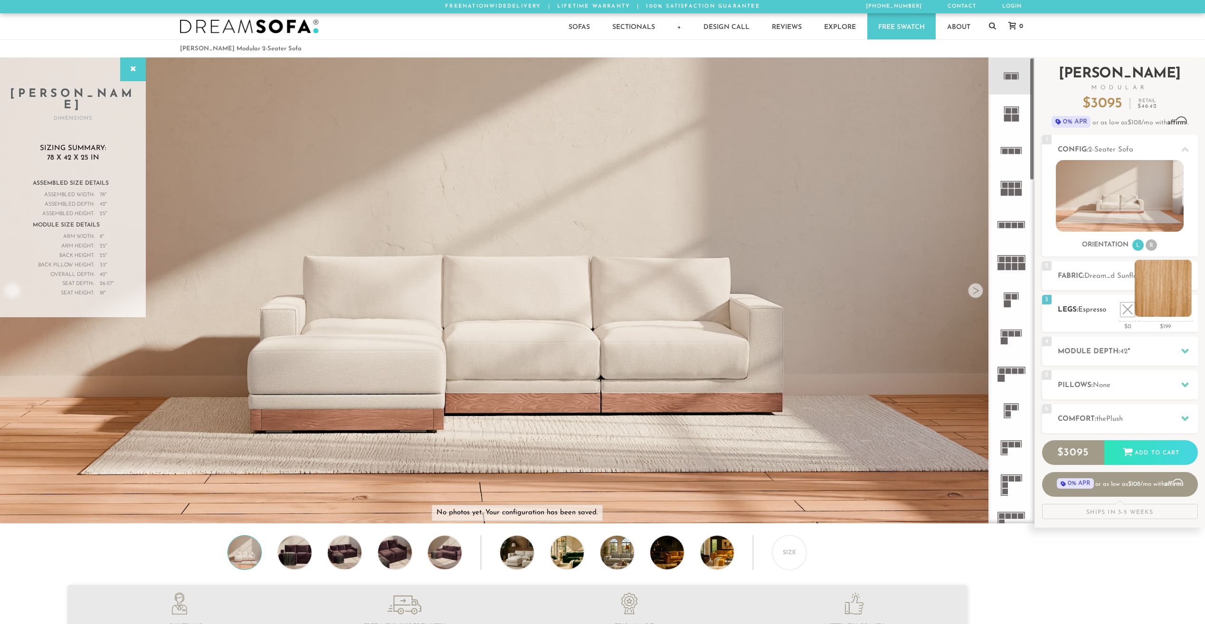
click at [1189, 312] on li at bounding box center [1162, 288] width 57 height 57
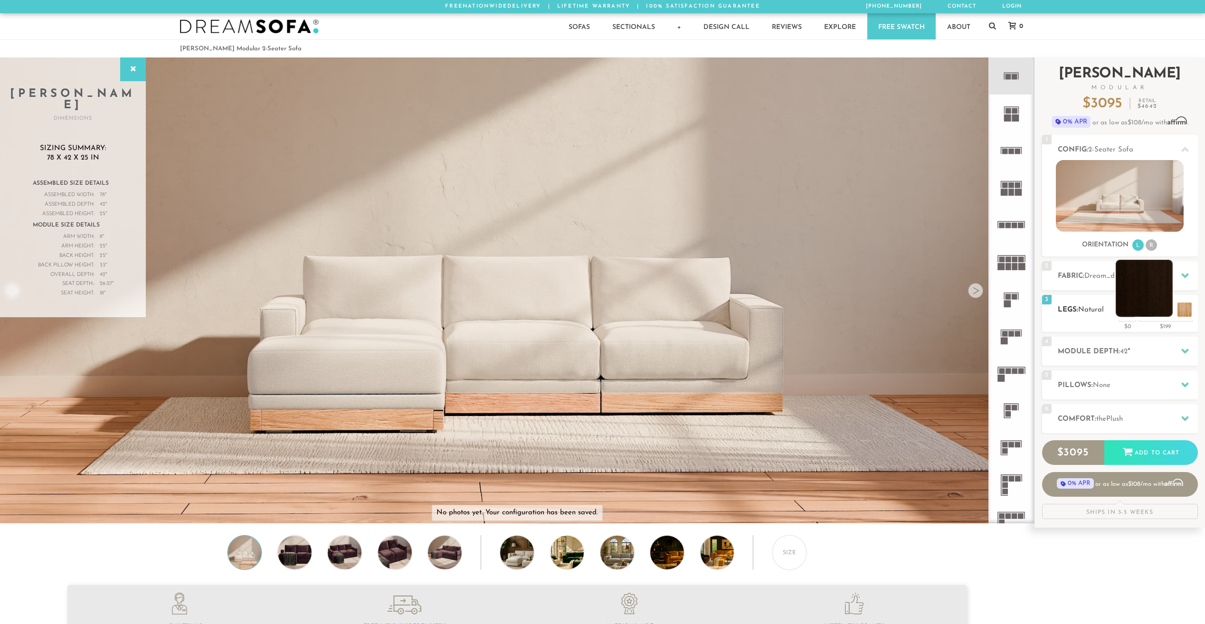
click at [1168, 314] on li at bounding box center [1143, 288] width 57 height 57
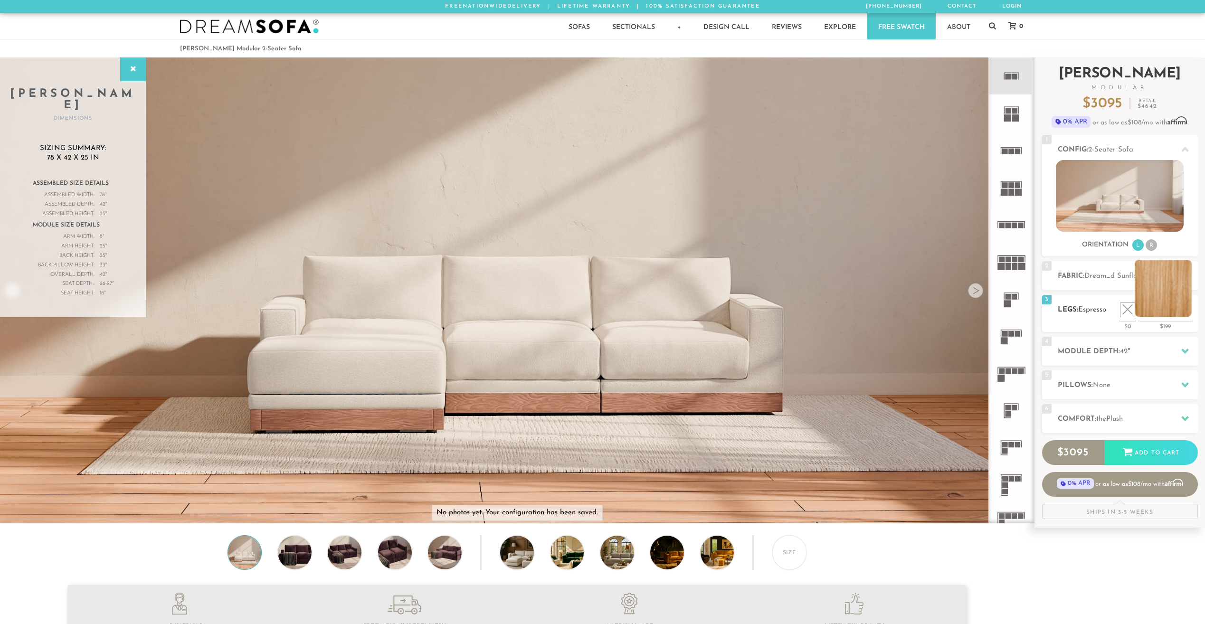
click at [1187, 311] on li at bounding box center [1162, 288] width 57 height 57
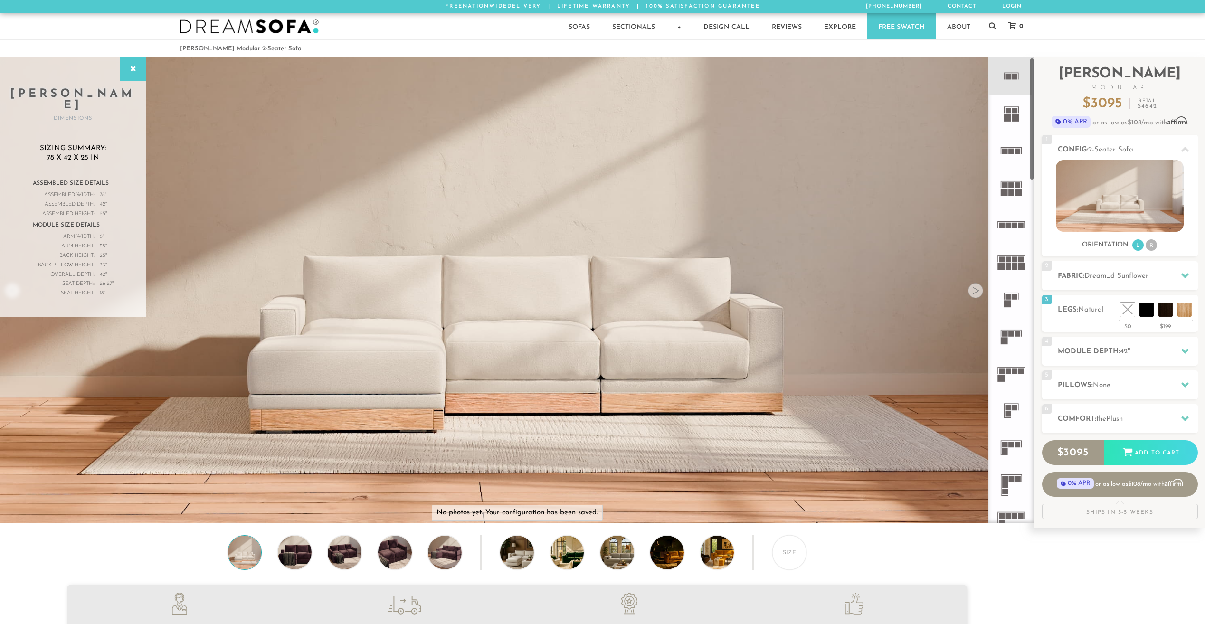
click at [1010, 116] on rect at bounding box center [1007, 117] width 7 height 7
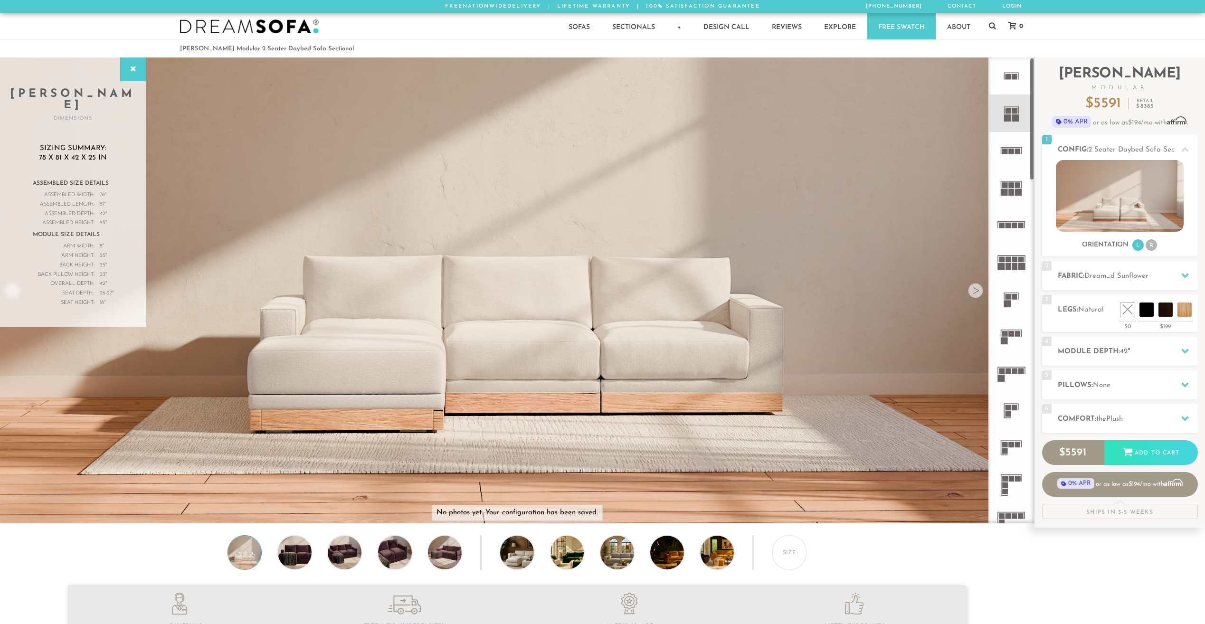
click at [1012, 151] on rect at bounding box center [1012, 151] width 6 height 6
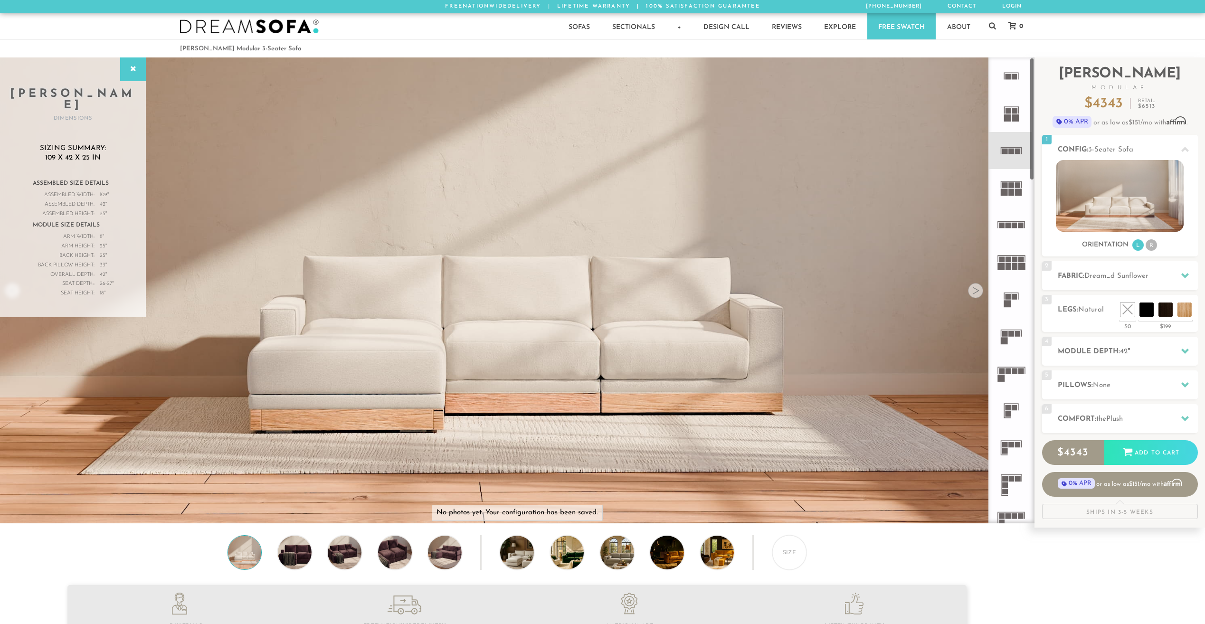
click at [1010, 300] on icon at bounding box center [1010, 299] width 37 height 37
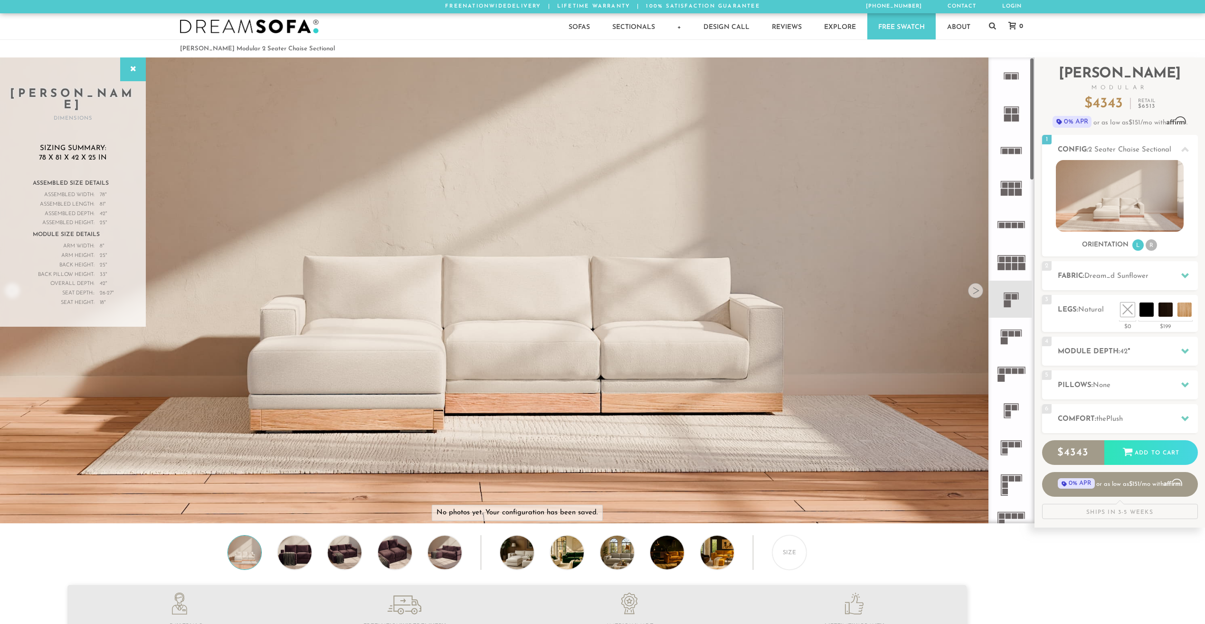
click at [1013, 416] on icon at bounding box center [1010, 410] width 37 height 37
click at [1148, 244] on li "R" at bounding box center [1150, 244] width 11 height 11
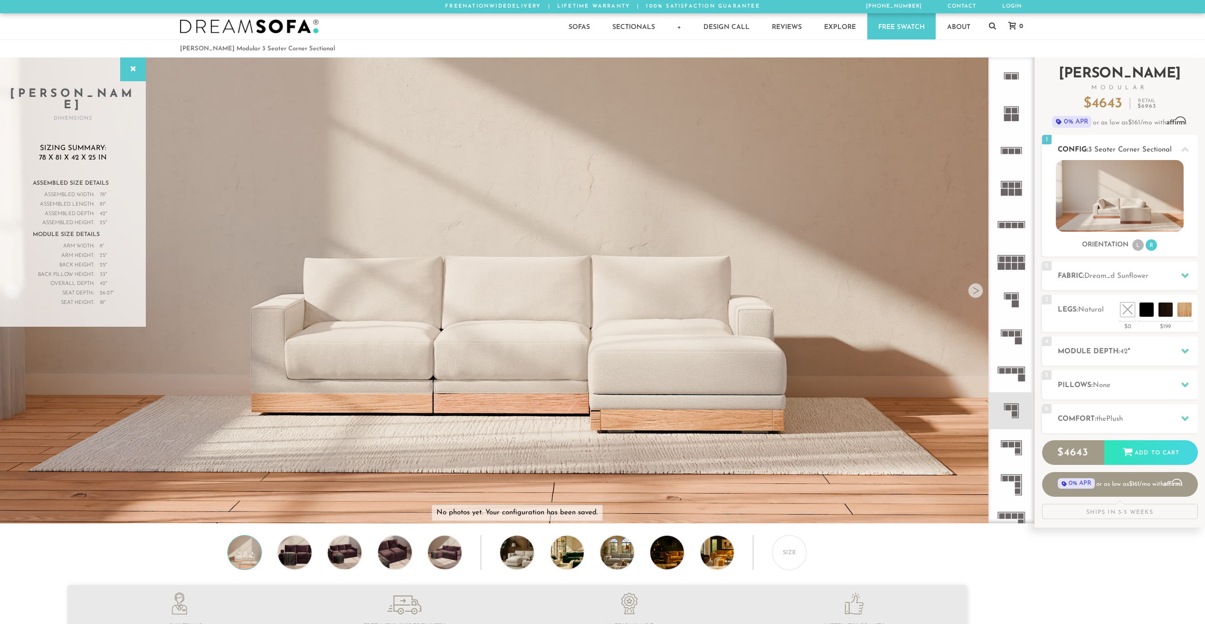
click at [1136, 246] on li "L" at bounding box center [1137, 244] width 11 height 11
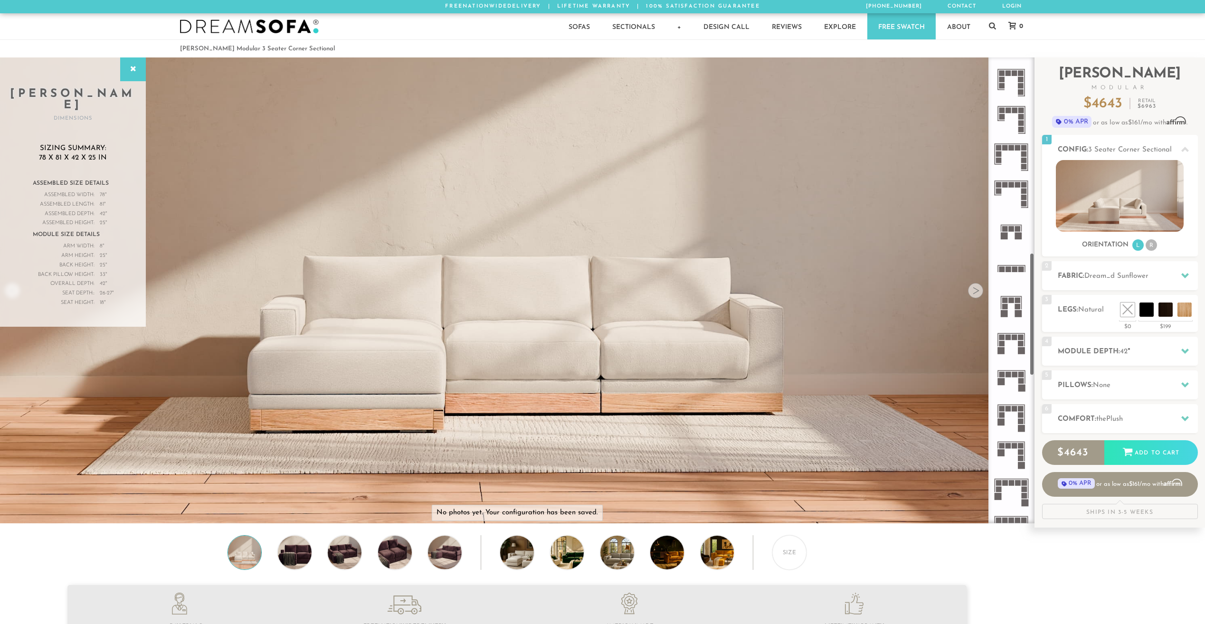
scroll to position [728, 0]
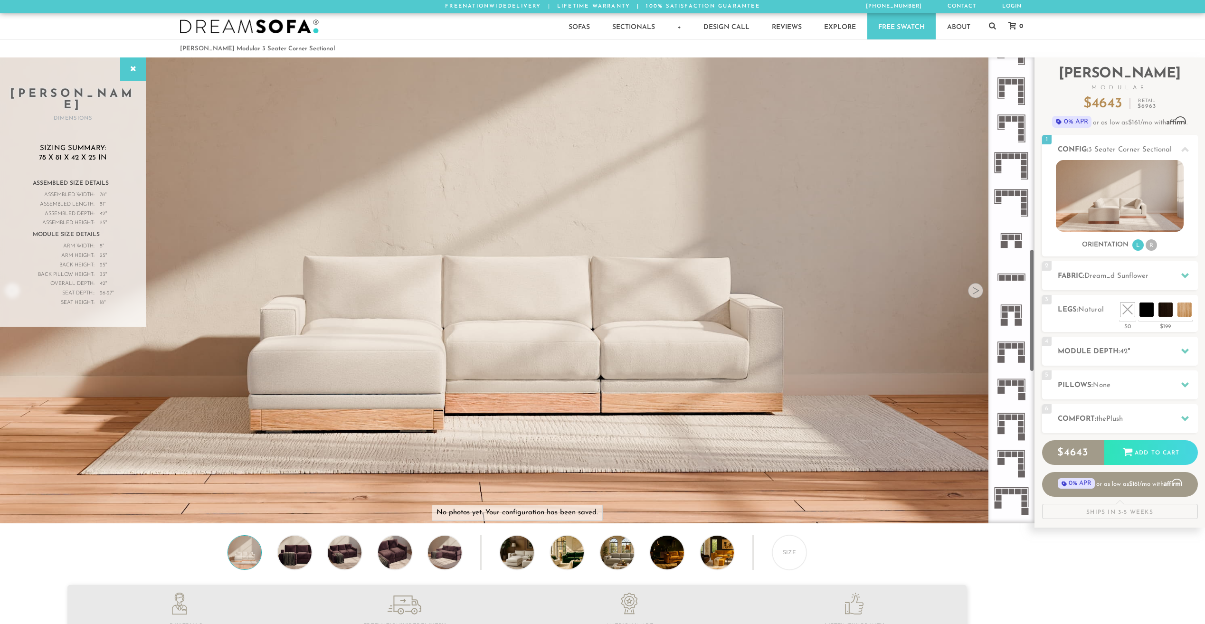
click at [1013, 276] on rect at bounding box center [1014, 278] width 6 height 6
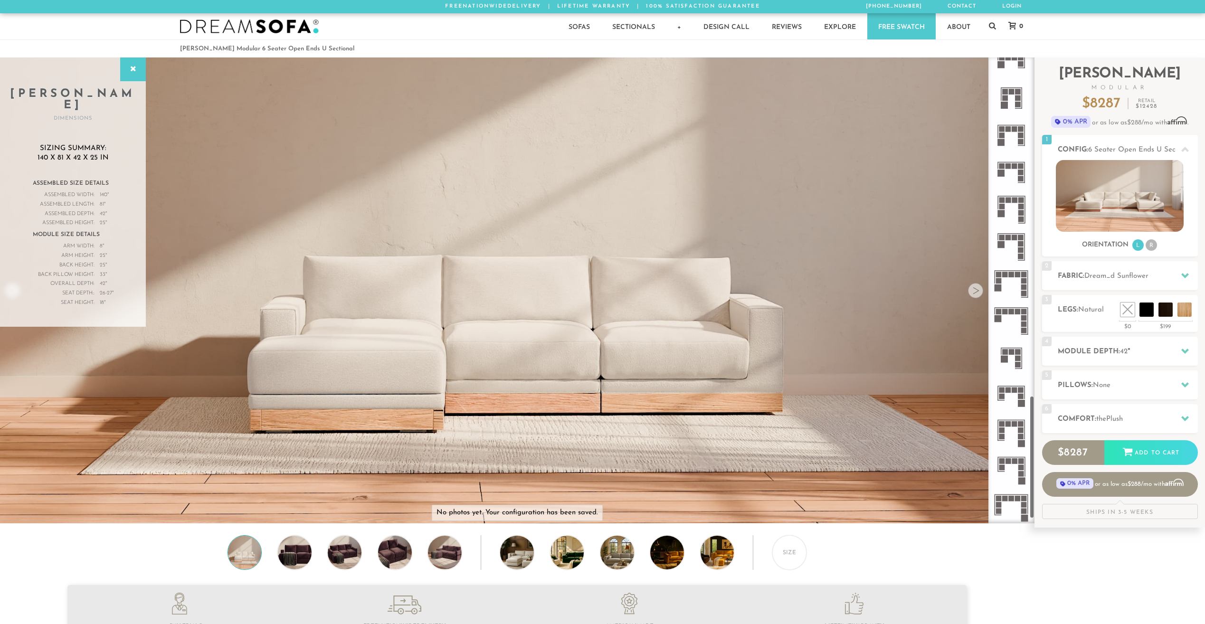
scroll to position [1315, 0]
click at [898, 32] on link "Free Swatch" at bounding box center [901, 26] width 68 height 26
